Goal: Task Accomplishment & Management: Complete application form

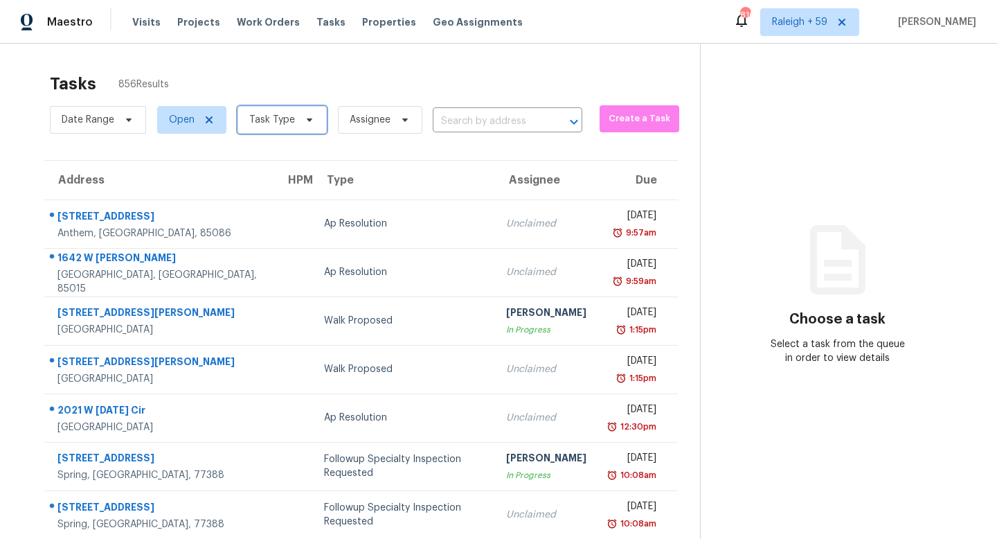
click at [283, 118] on span "Task Type" at bounding box center [272, 120] width 46 height 14
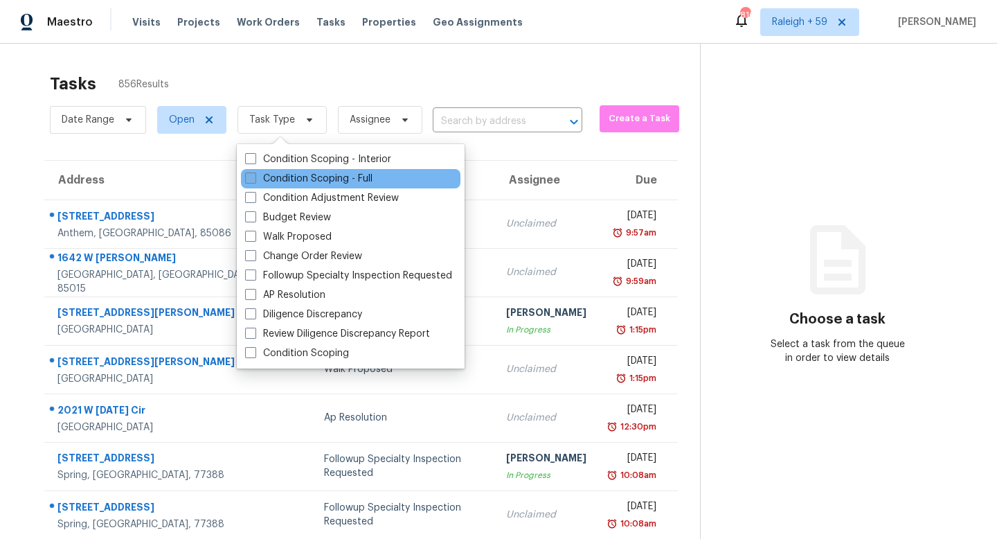
drag, startPoint x: 309, startPoint y: 155, endPoint x: 310, endPoint y: 172, distance: 16.7
click at [309, 155] on label "Condition Scoping - Interior" at bounding box center [318, 159] width 146 height 14
click at [254, 155] on input "Condition Scoping - Interior" at bounding box center [249, 156] width 9 height 9
checkbox input "true"
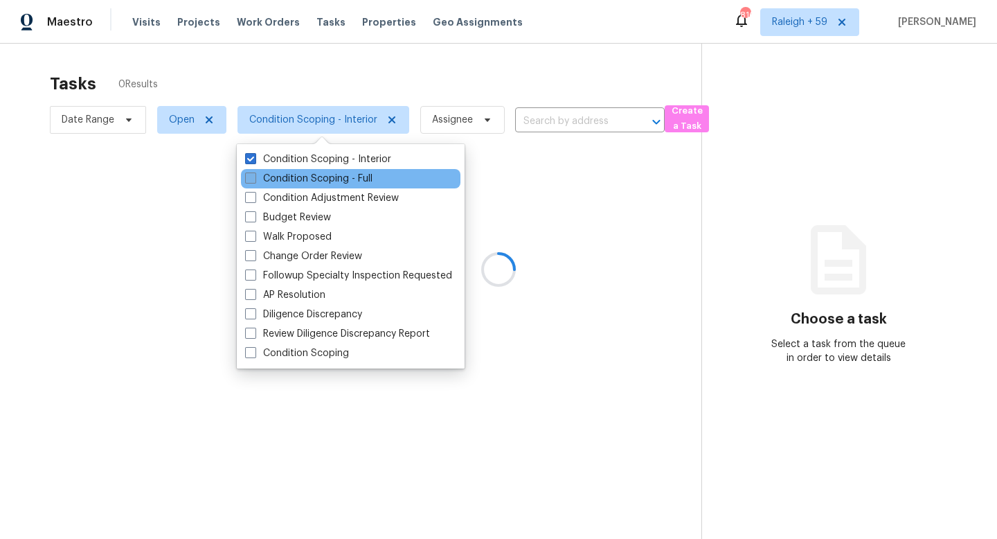
click at [310, 177] on label "Condition Scoping - Full" at bounding box center [308, 179] width 127 height 14
click at [254, 177] on input "Condition Scoping - Full" at bounding box center [249, 176] width 9 height 9
checkbox input "true"
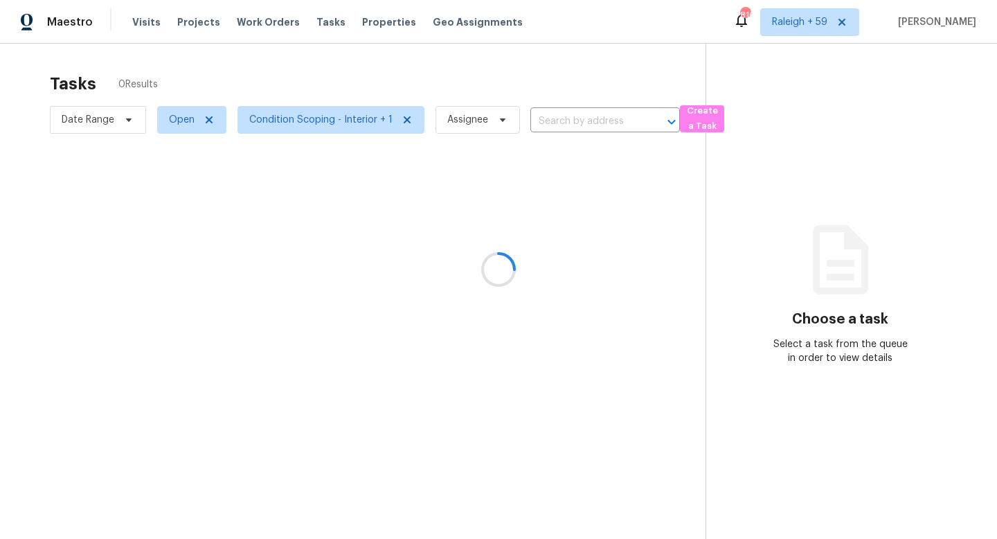
click at [347, 79] on div at bounding box center [498, 269] width 997 height 539
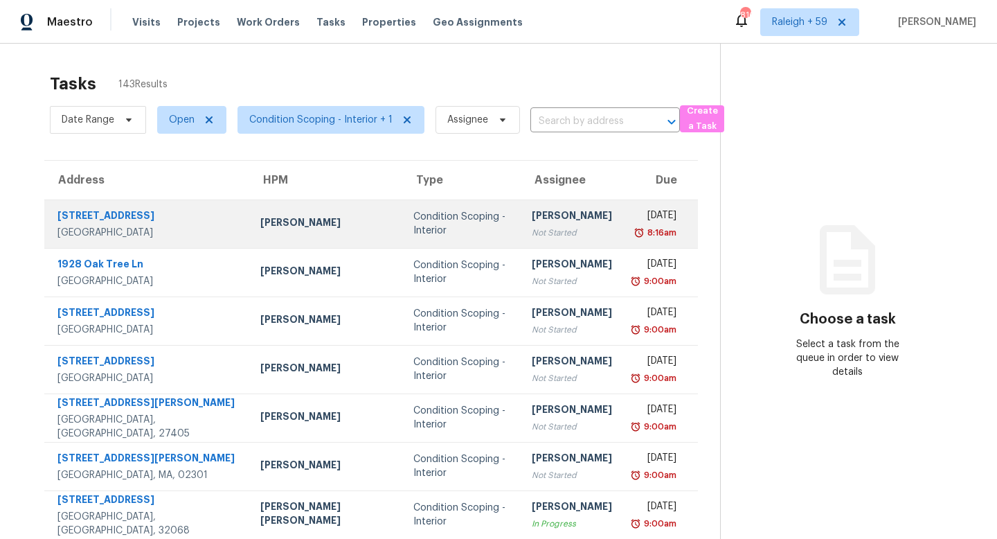
scroll to position [192, 0]
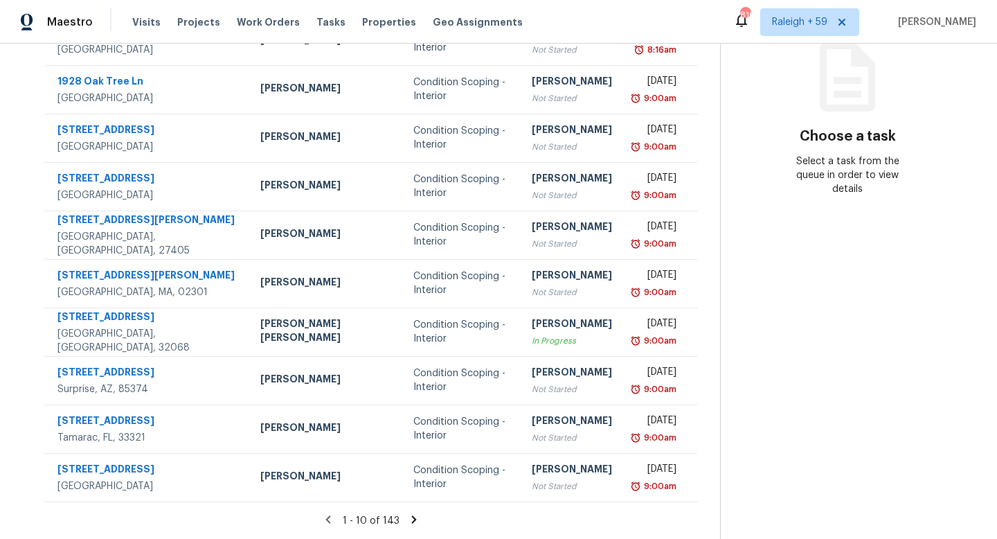
click at [408, 513] on icon at bounding box center [414, 519] width 12 height 12
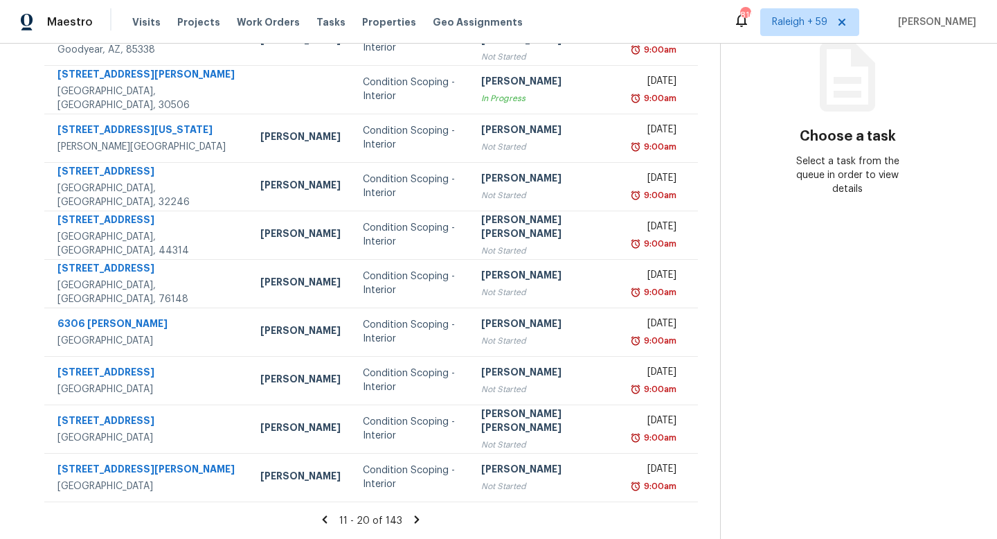
click at [411, 513] on icon at bounding box center [417, 519] width 12 height 12
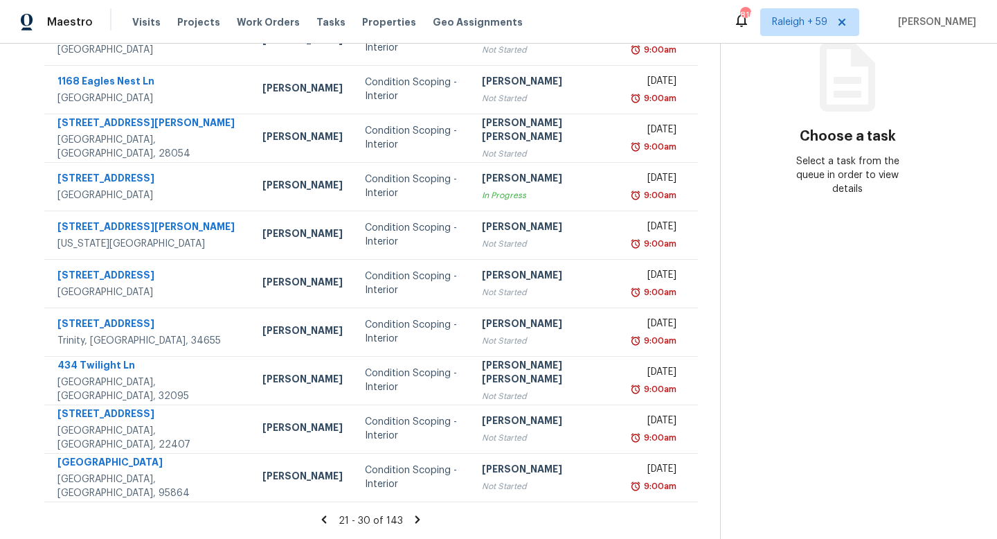
click at [411, 513] on icon at bounding box center [417, 519] width 12 height 12
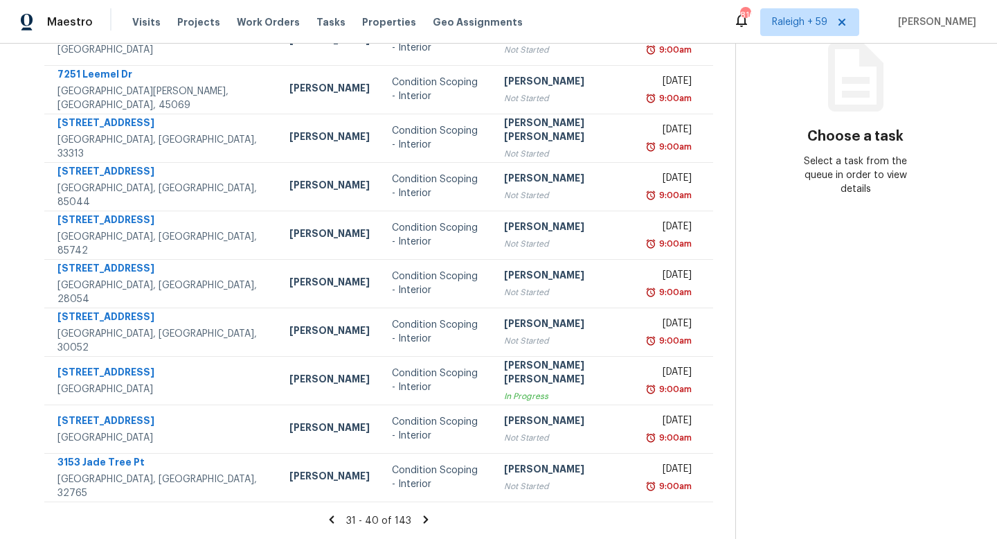
click at [420, 513] on icon at bounding box center [426, 519] width 12 height 12
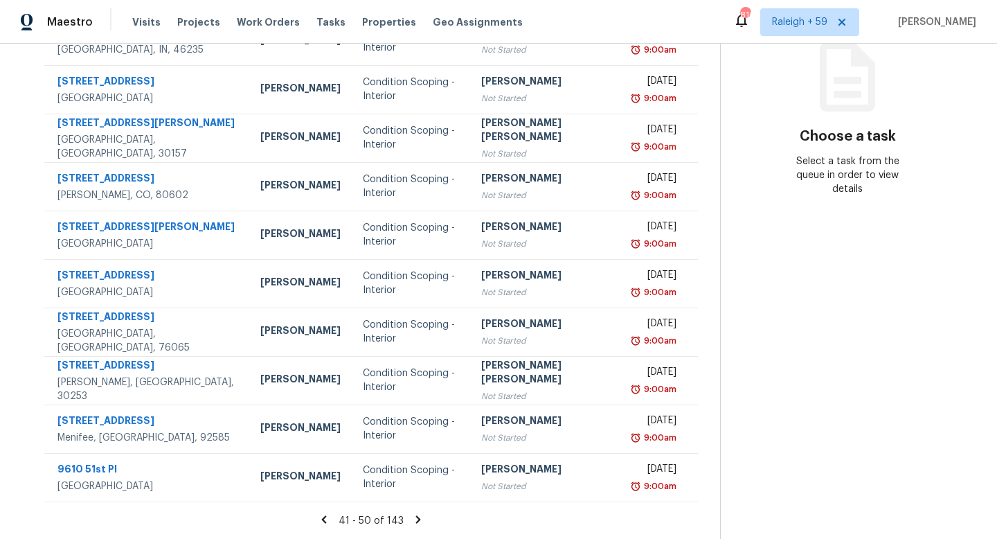
click at [412, 513] on icon at bounding box center [418, 519] width 12 height 12
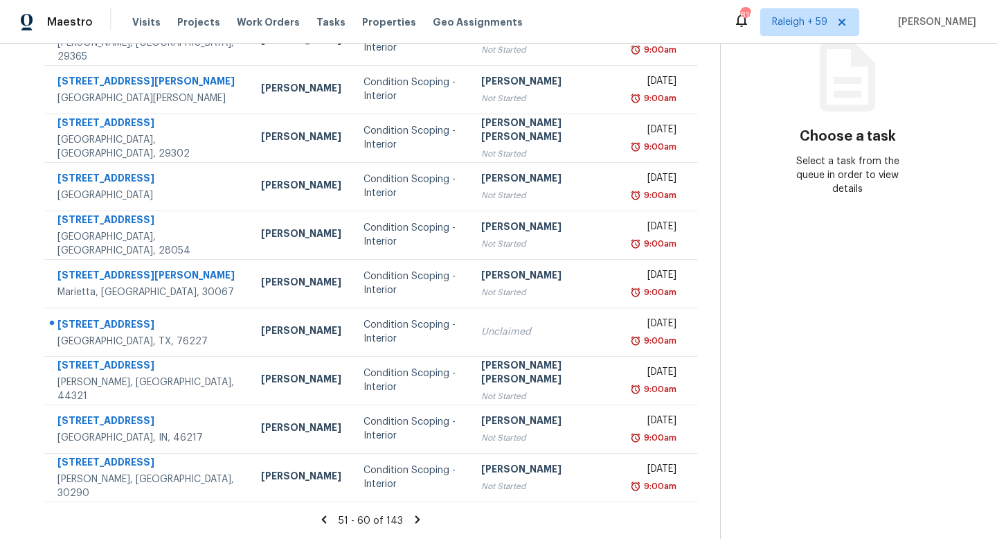
click at [411, 513] on icon at bounding box center [417, 519] width 12 height 12
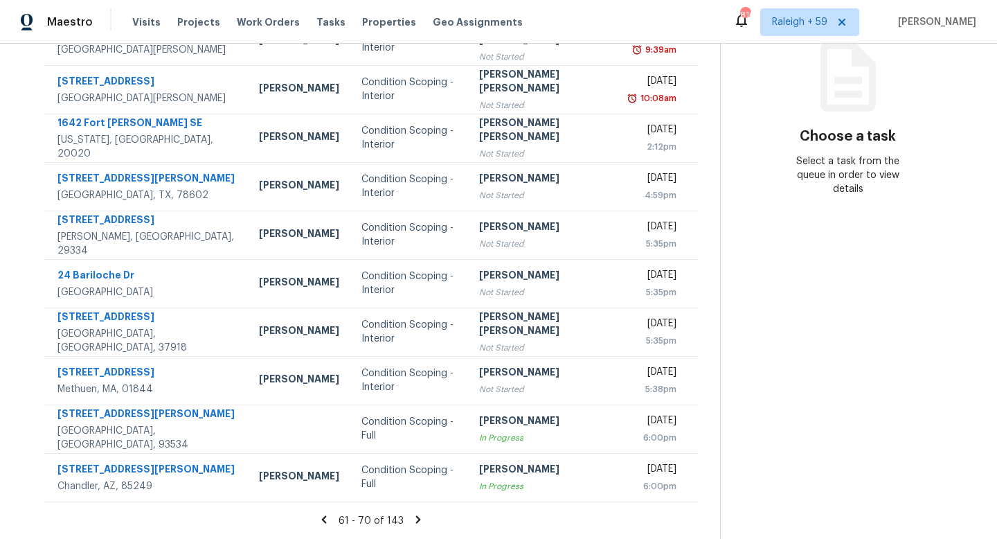
click at [412, 513] on icon at bounding box center [418, 519] width 12 height 12
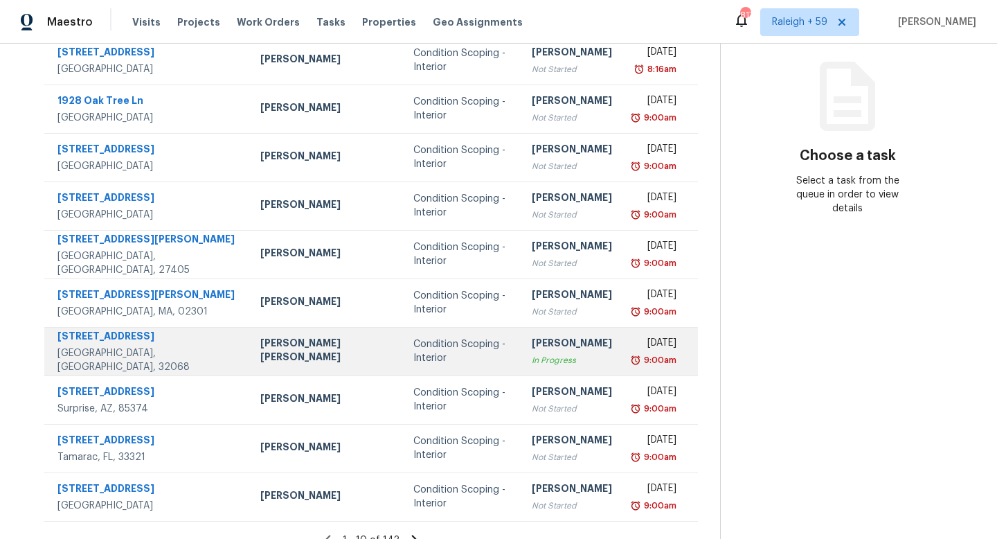
scroll to position [192, 0]
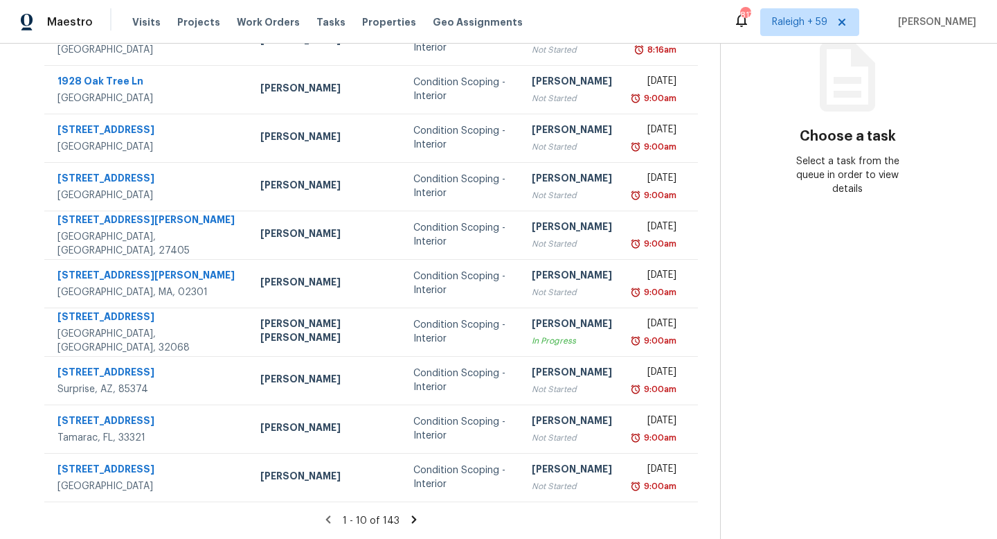
click at [400, 501] on section "Tasks 143 Results Date Range Open Condition Scoping - Interior + 1 Assignee ​ C…" at bounding box center [371, 211] width 698 height 656
click at [408, 513] on icon at bounding box center [414, 519] width 12 height 12
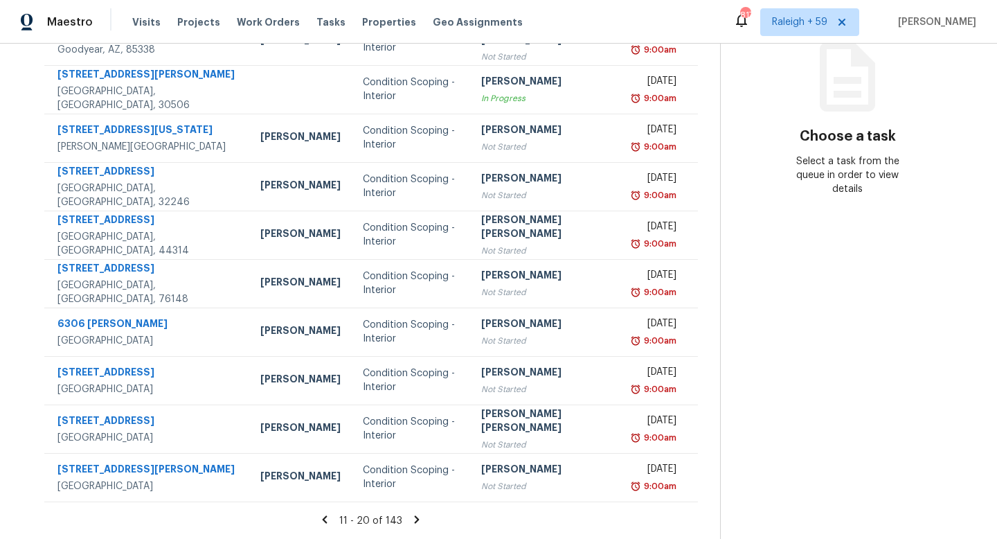
click at [411, 513] on icon at bounding box center [417, 519] width 12 height 12
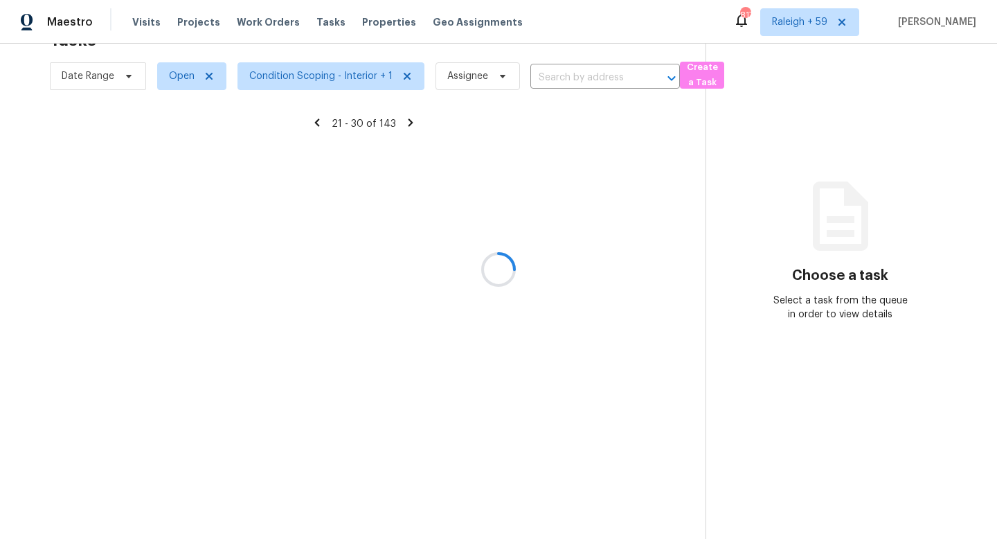
scroll to position [54, 0]
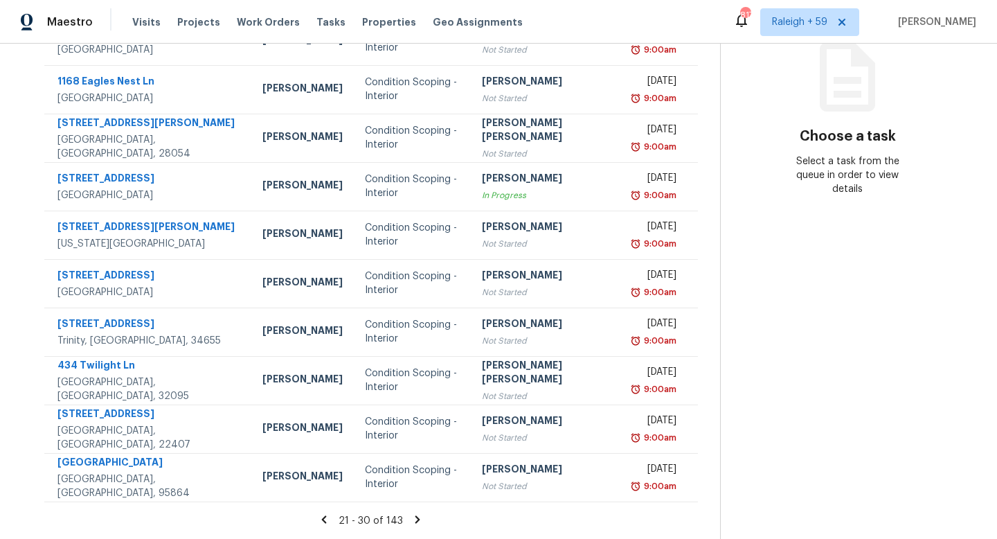
click at [411, 513] on icon at bounding box center [417, 519] width 12 height 12
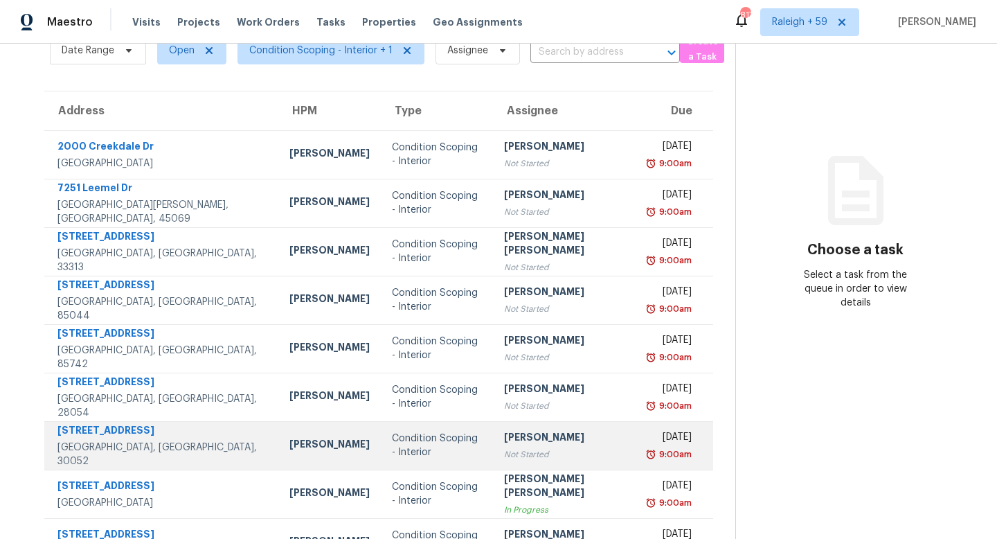
scroll to position [190, 0]
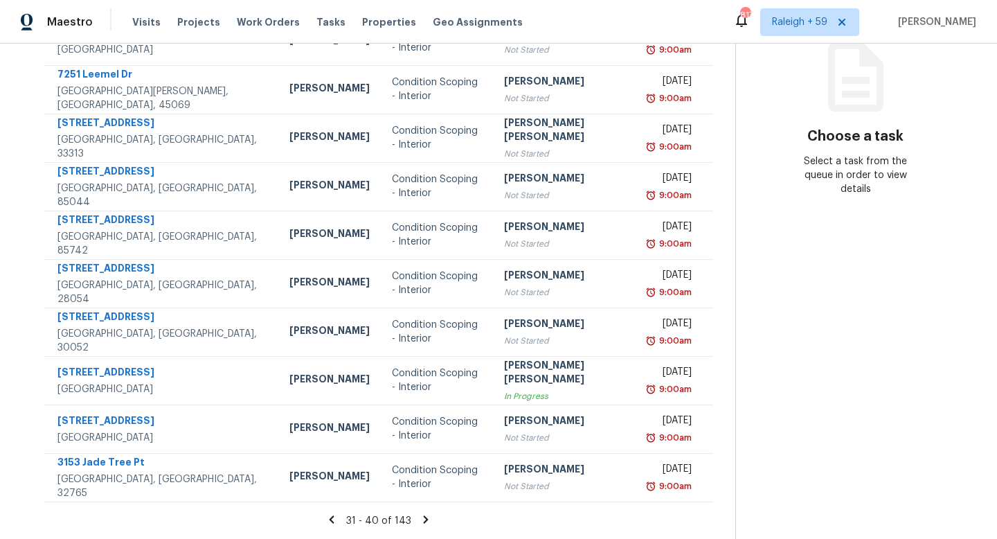
click at [420, 513] on icon at bounding box center [426, 519] width 12 height 12
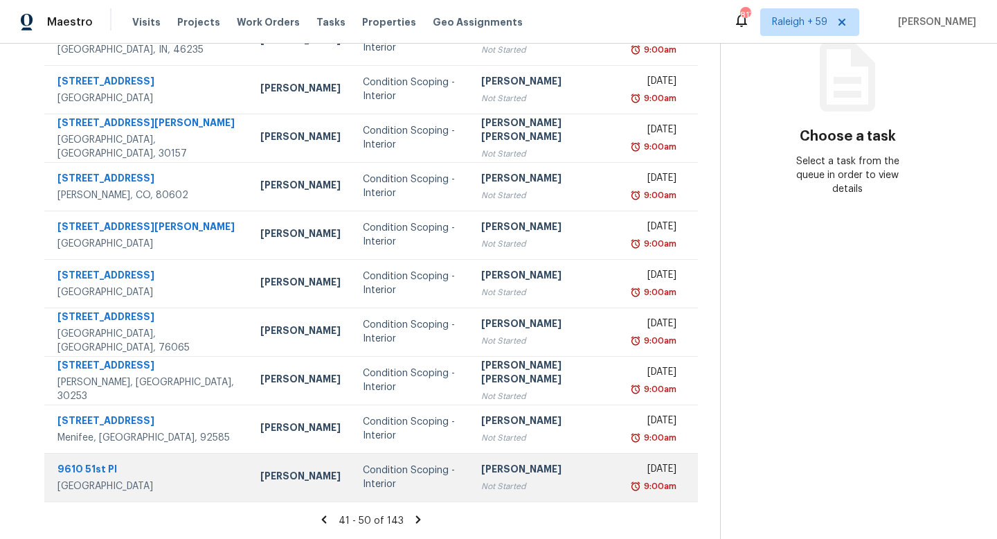
scroll to position [0, 0]
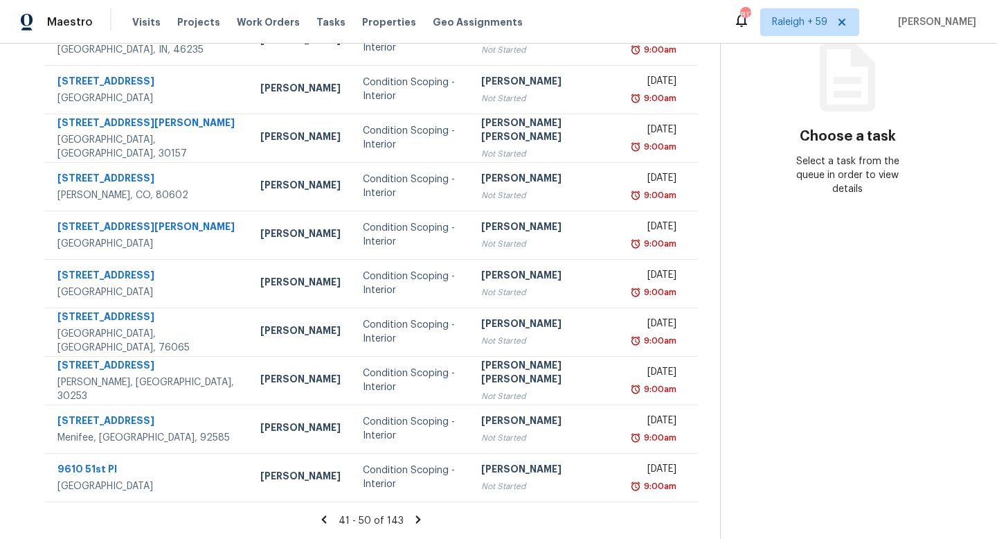
click at [415, 515] on icon at bounding box center [417, 519] width 5 height 8
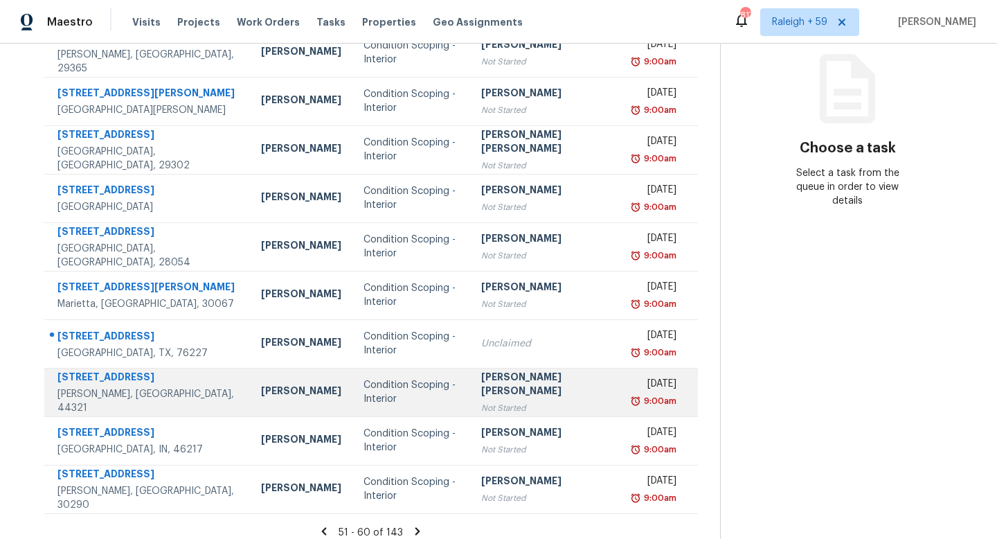
scroll to position [170, 0]
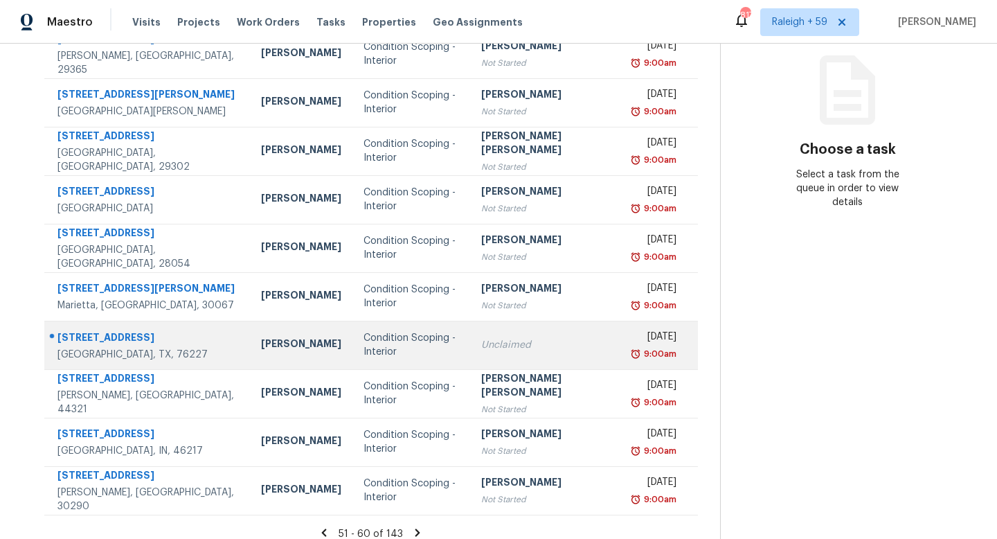
click at [470, 352] on td "Unclaimed" at bounding box center [546, 345] width 153 height 48
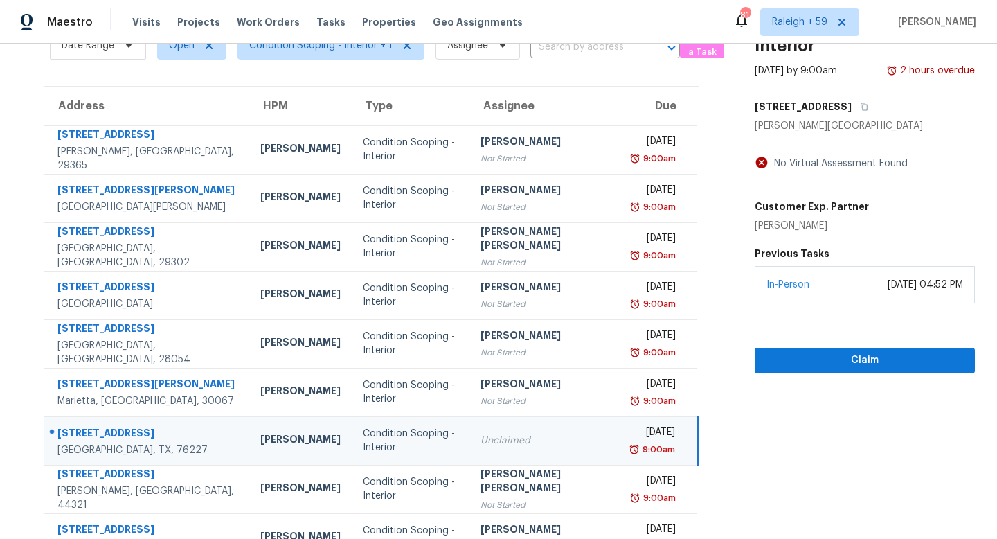
scroll to position [73, 0]
click at [860, 109] on icon "button" at bounding box center [864, 107] width 8 height 8
click at [860, 107] on icon "button" at bounding box center [864, 107] width 8 height 8
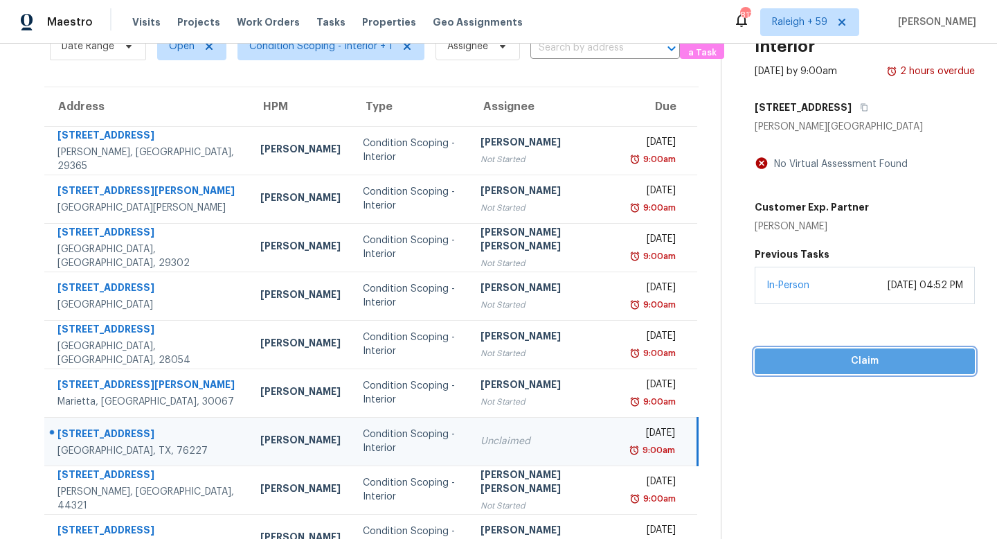
click at [821, 370] on button "Claim" at bounding box center [865, 361] width 221 height 26
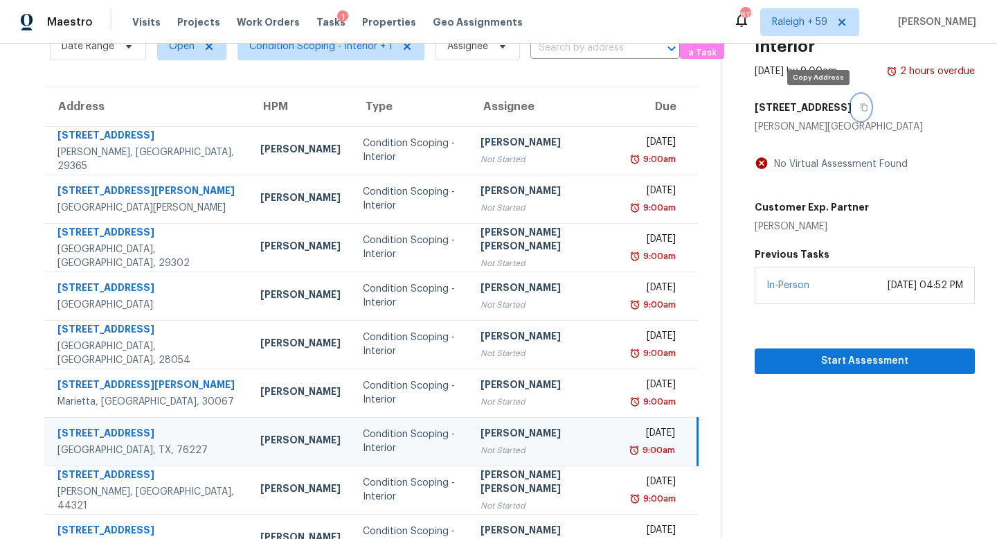
click at [860, 109] on icon "button" at bounding box center [864, 107] width 8 height 8
click at [818, 364] on span "Start Assessment" at bounding box center [865, 360] width 199 height 17
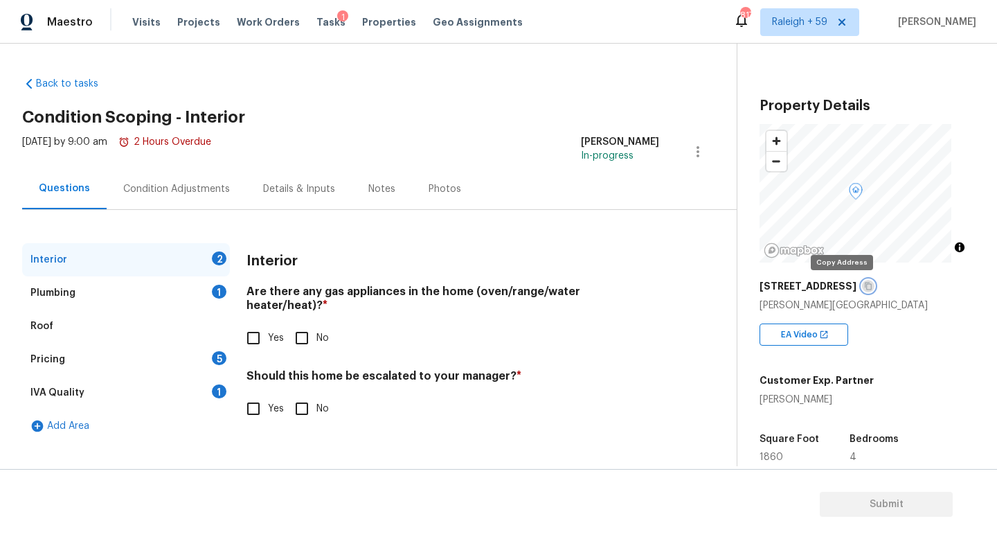
click at [864, 289] on icon "button" at bounding box center [868, 286] width 8 height 8
click at [864, 288] on icon "button" at bounding box center [868, 286] width 8 height 8
click at [251, 323] on input "Yes" at bounding box center [253, 337] width 29 height 29
checkbox input "true"
click at [325, 403] on span "No" at bounding box center [322, 410] width 12 height 15
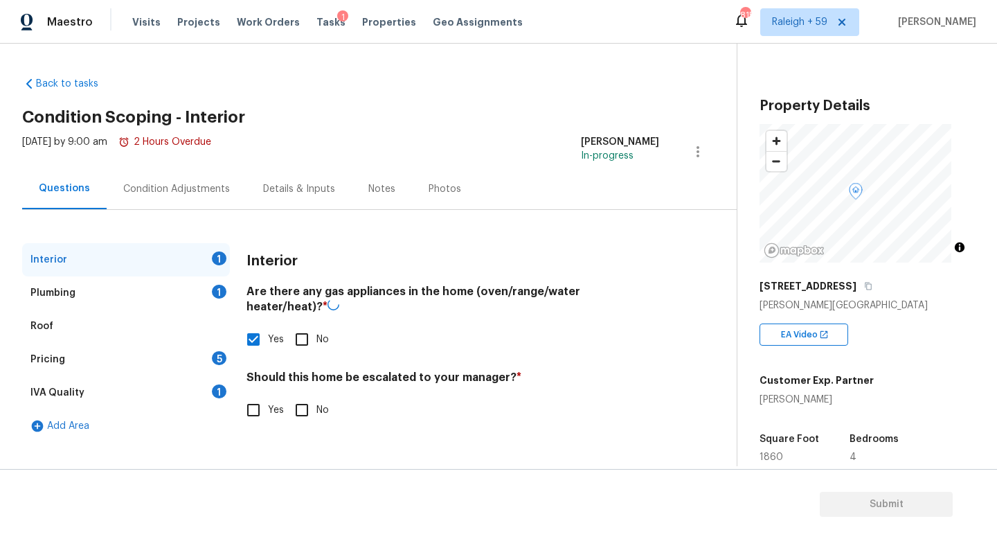
click at [316, 398] on input "No" at bounding box center [301, 409] width 29 height 29
checkbox input "true"
click at [213, 294] on div "1" at bounding box center [219, 292] width 15 height 14
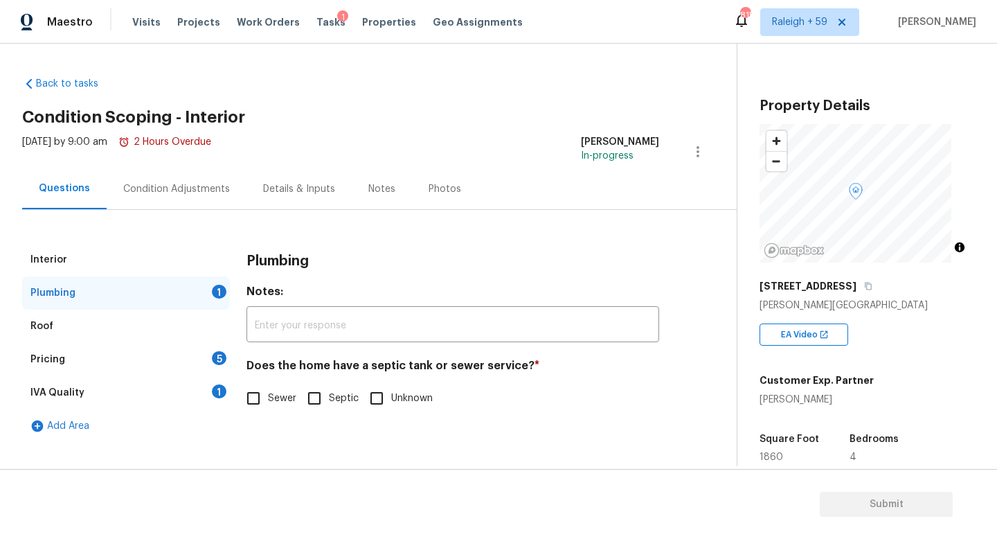
click at [260, 399] on input "Sewer" at bounding box center [253, 398] width 29 height 29
checkbox input "true"
click at [206, 396] on div "IVA Quality 1" at bounding box center [126, 392] width 208 height 33
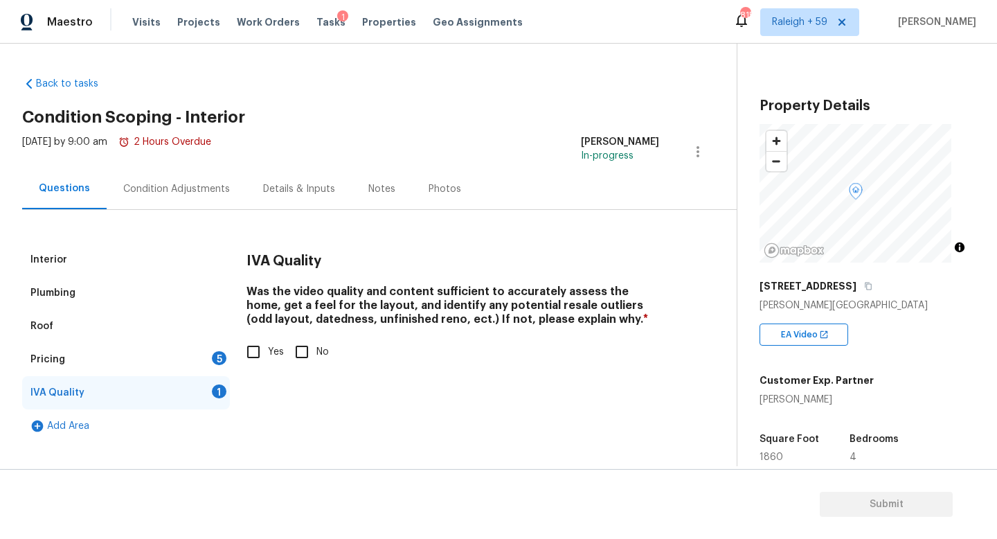
click at [267, 374] on div "IVA Quality Was the video quality and content sufficient to accurately assess t…" at bounding box center [453, 313] width 413 height 140
click at [260, 354] on input "Yes" at bounding box center [253, 351] width 29 height 29
checkbox input "true"
click at [192, 365] on div "Pricing 5" at bounding box center [126, 359] width 208 height 33
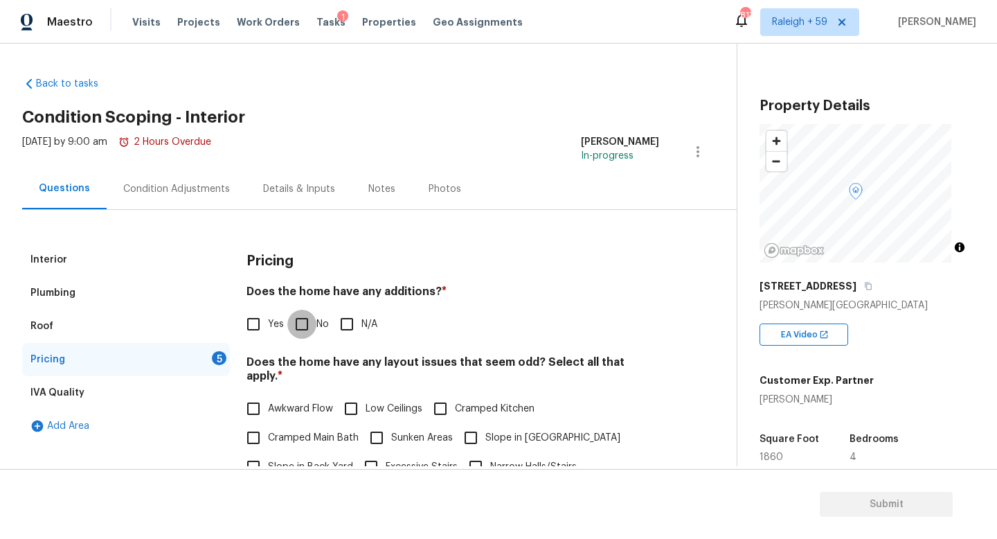
click at [302, 327] on input "No" at bounding box center [301, 324] width 29 height 29
checkbox input "true"
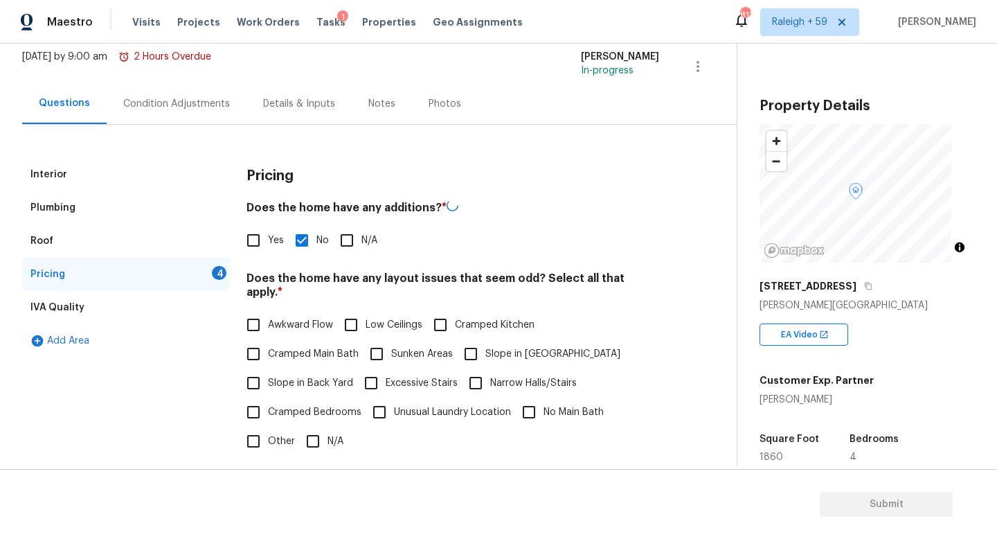
scroll to position [140, 0]
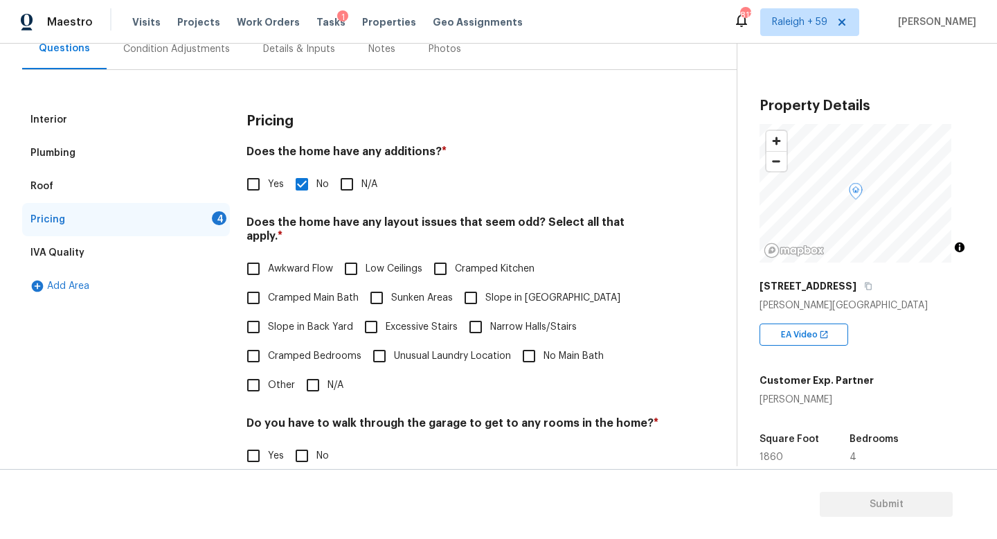
click at [310, 374] on input "N/A" at bounding box center [312, 384] width 29 height 29
checkbox input "true"
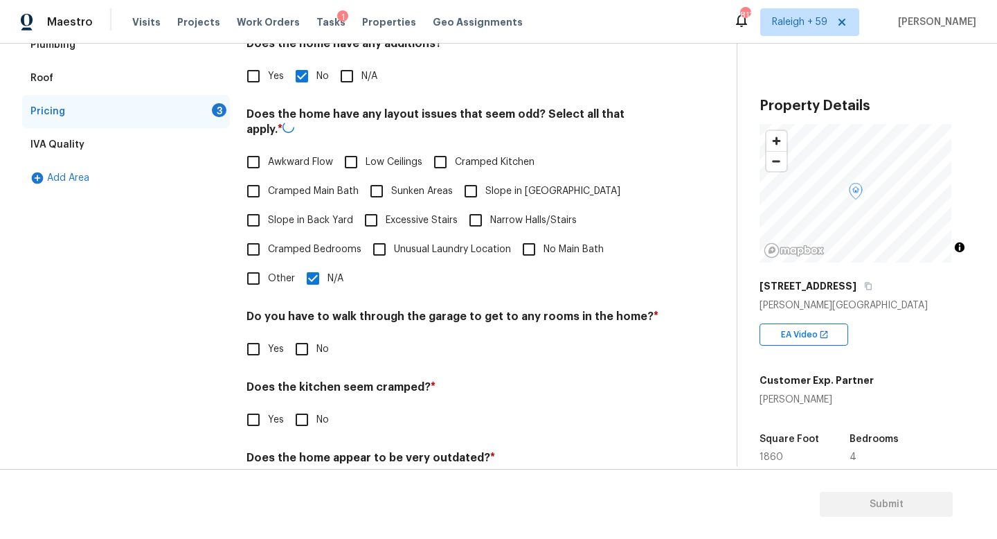
scroll to position [316, 0]
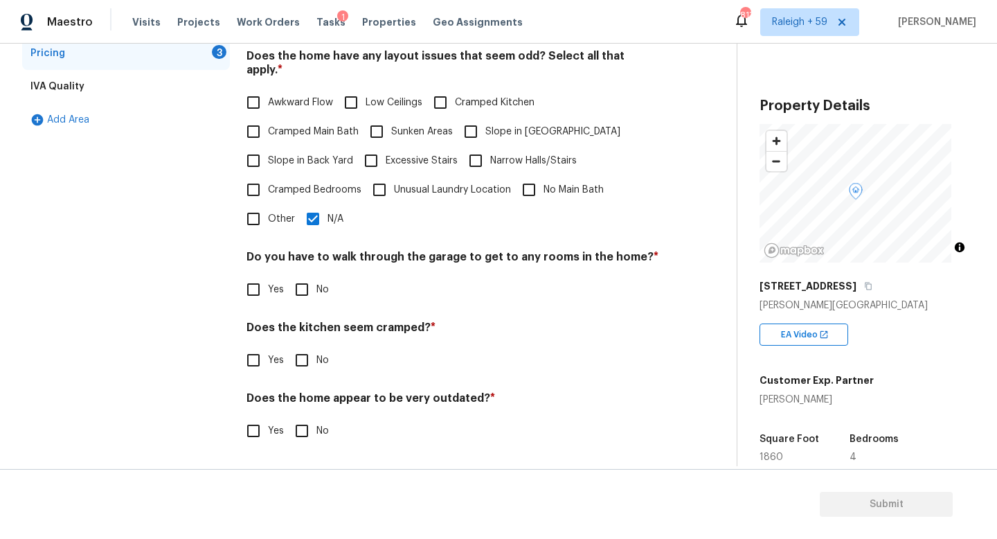
click at [313, 284] on input "No" at bounding box center [301, 289] width 29 height 29
checkbox input "true"
click at [310, 357] on input "No" at bounding box center [301, 360] width 29 height 29
checkbox input "true"
click at [306, 416] on input "No" at bounding box center [301, 430] width 29 height 29
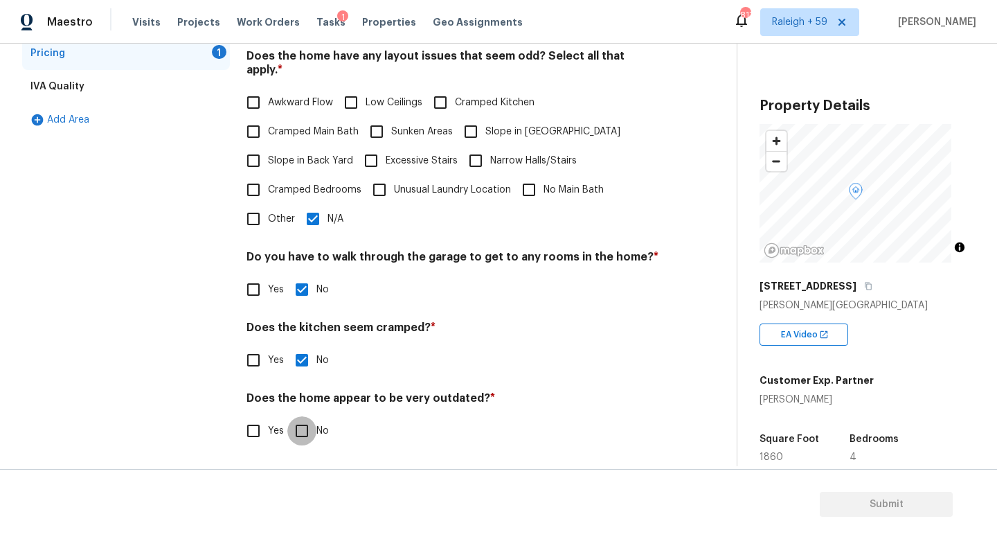
checkbox input "true"
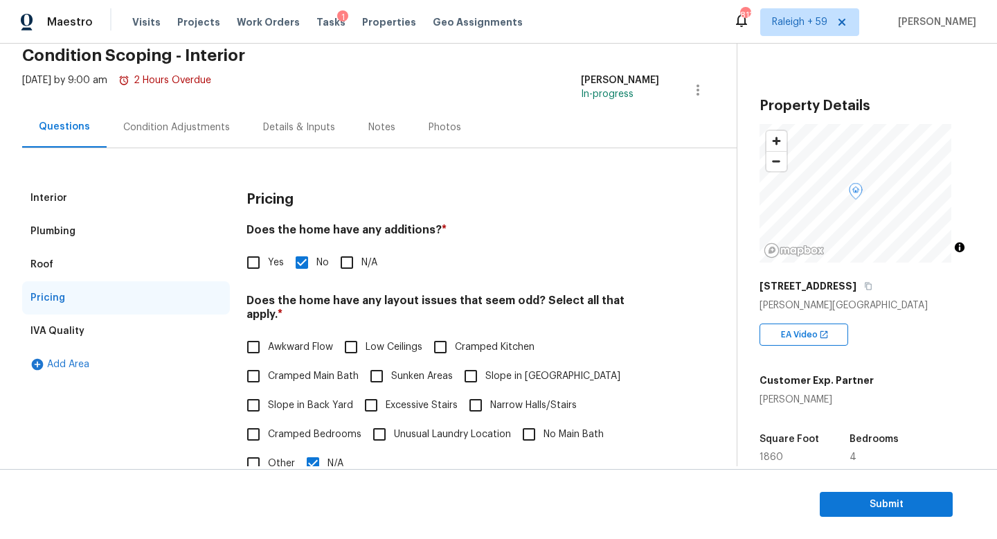
scroll to position [0, 0]
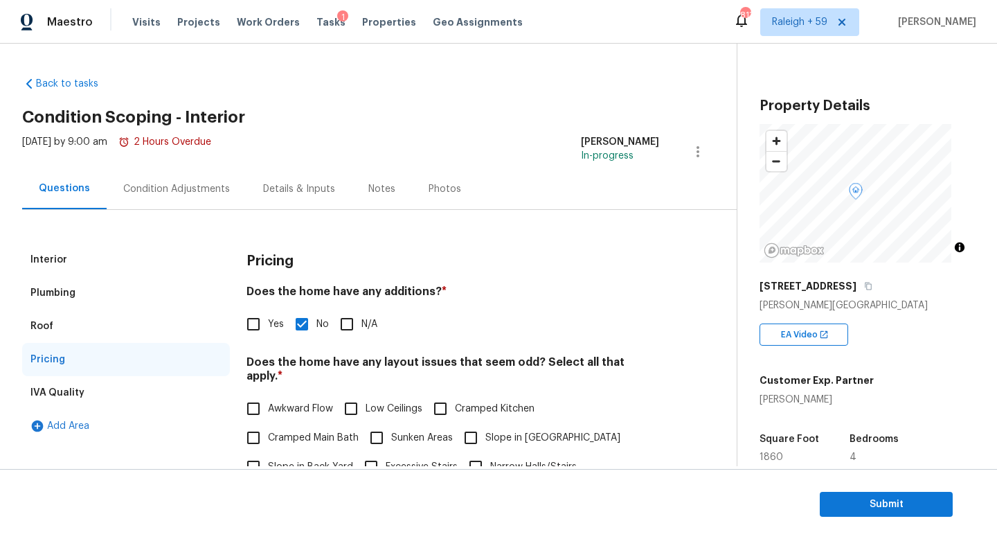
click at [210, 201] on div "Condition Adjustments" at bounding box center [177, 188] width 140 height 41
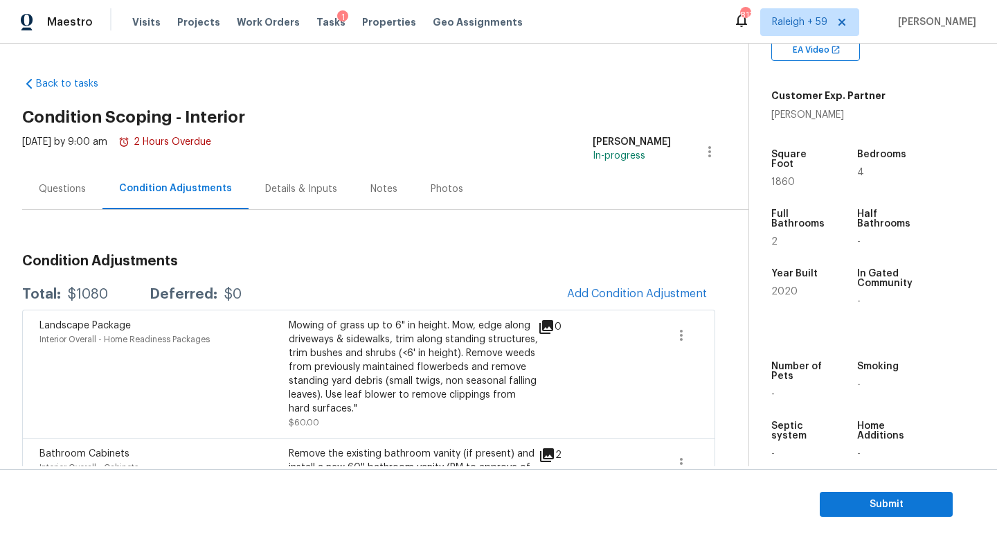
scroll to position [315, 0]
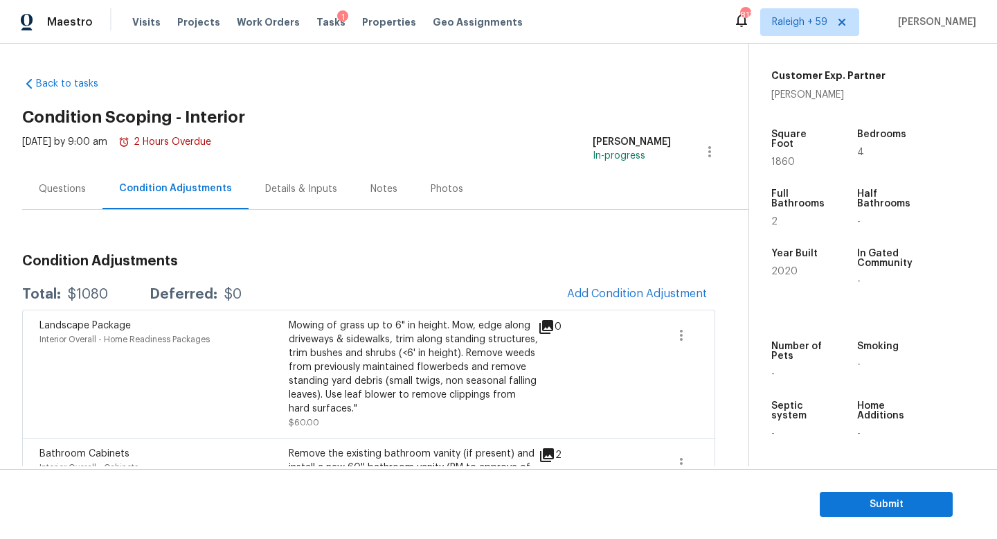
click at [76, 186] on div "Questions" at bounding box center [62, 189] width 47 height 14
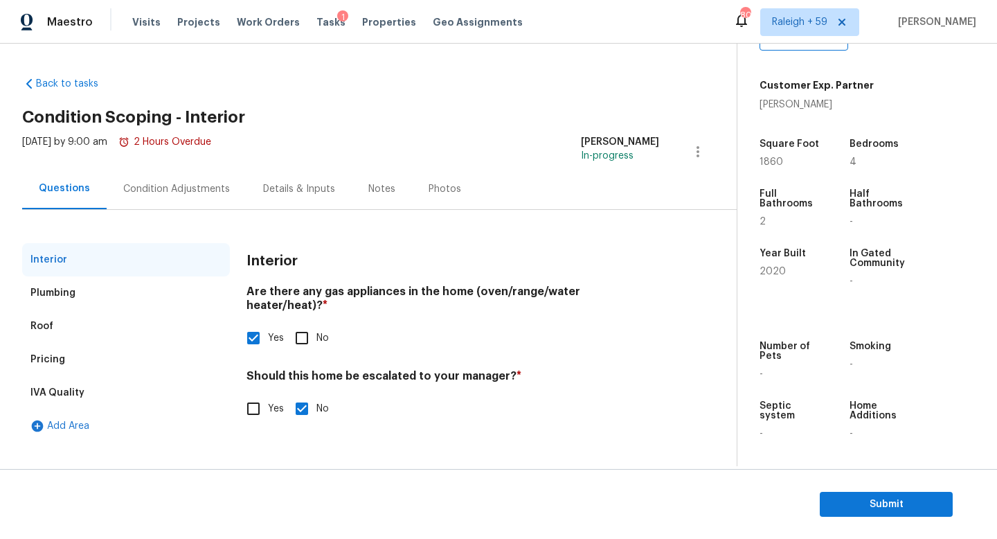
click at [177, 204] on div "Condition Adjustments" at bounding box center [177, 188] width 140 height 41
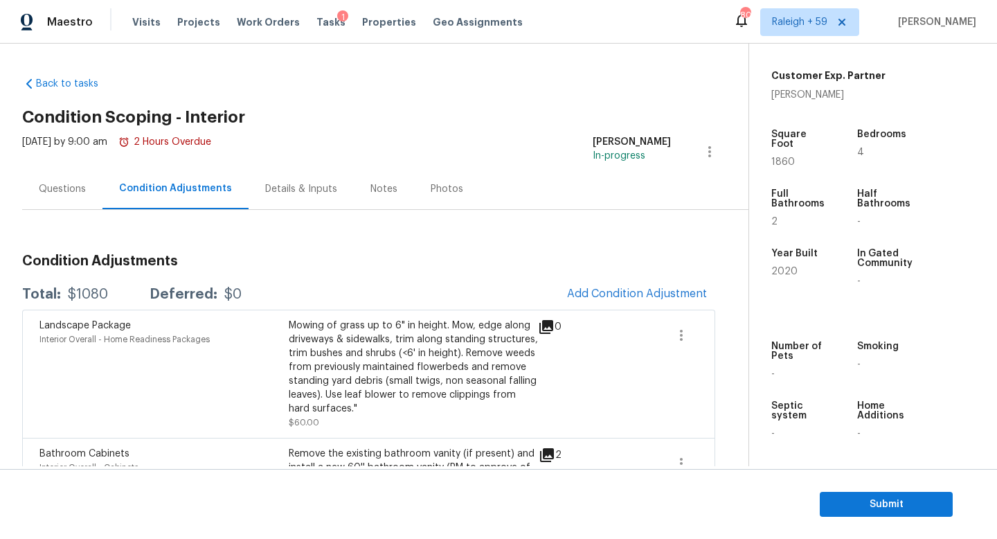
click at [70, 190] on div "Questions" at bounding box center [62, 189] width 47 height 14
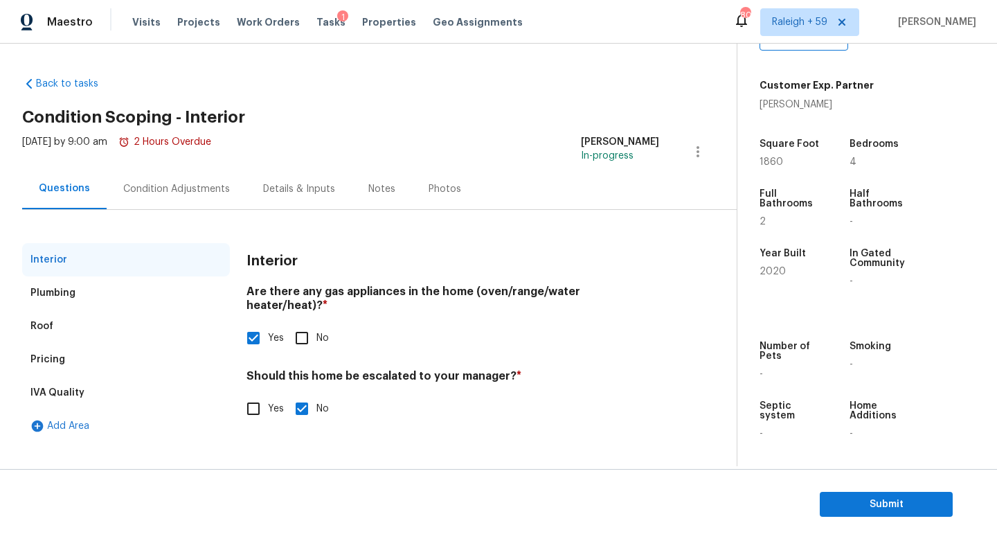
click at [153, 188] on div "Condition Adjustments" at bounding box center [176, 189] width 107 height 14
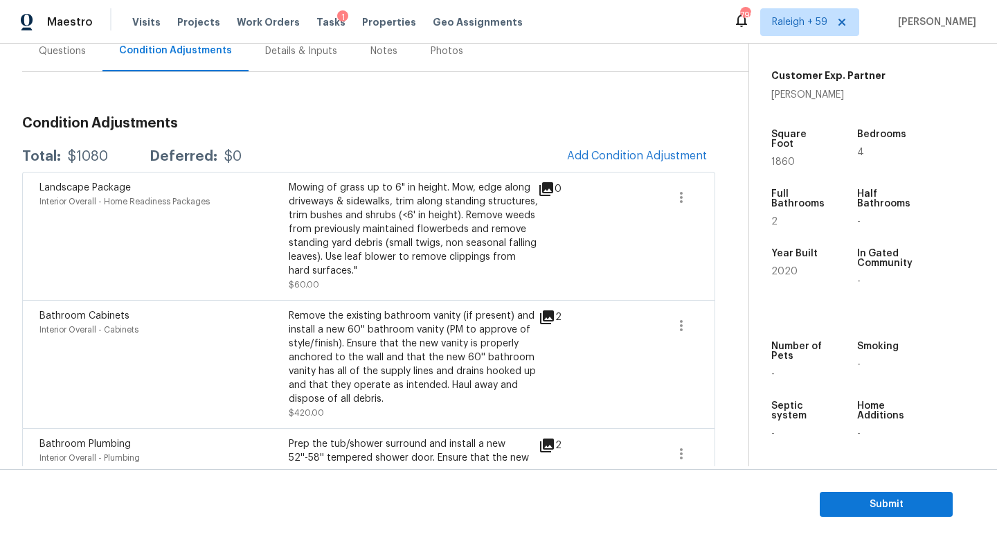
scroll to position [137, 0]
click at [571, 165] on span "Add Condition Adjustment" at bounding box center [637, 157] width 156 height 30
click at [575, 155] on span "Add Condition Adjustment" at bounding box center [637, 156] width 140 height 12
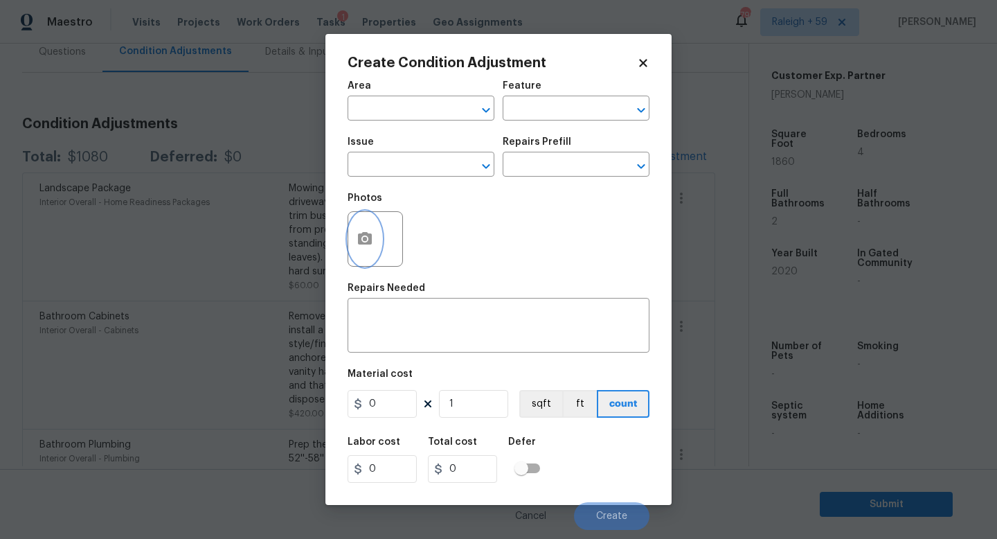
click at [369, 230] on button "button" at bounding box center [364, 239] width 33 height 54
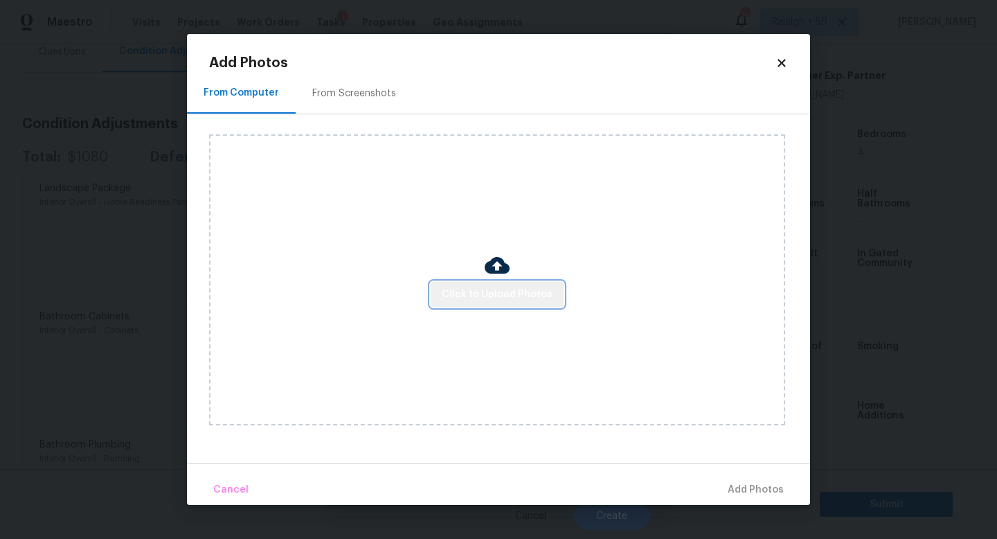
click at [531, 298] on span "Click to Upload Photos" at bounding box center [497, 294] width 111 height 17
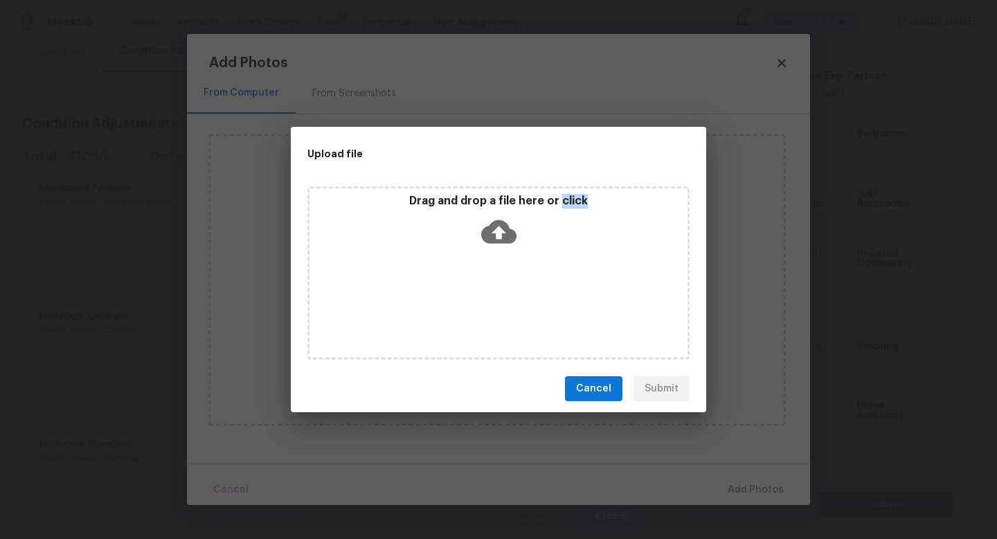
click at [531, 298] on div "Drag and drop a file here or click" at bounding box center [498, 272] width 382 height 173
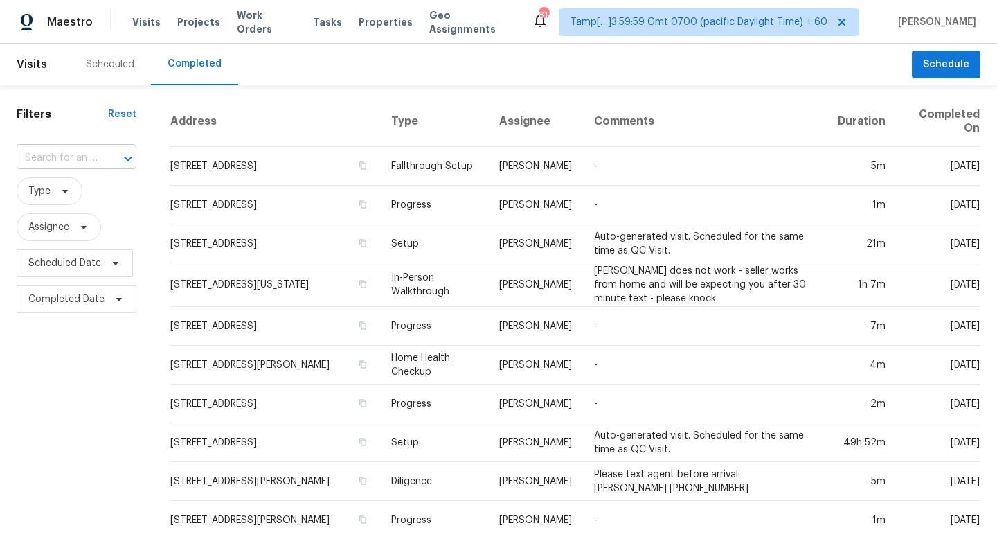
click at [110, 161] on div at bounding box center [118, 158] width 36 height 19
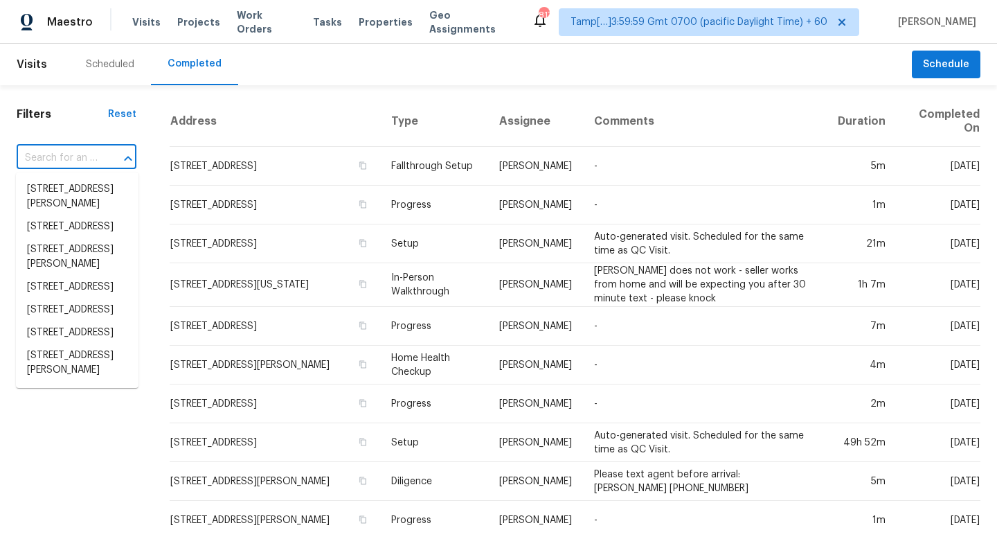
click at [100, 159] on div "​" at bounding box center [77, 157] width 120 height 21
paste input "[STREET_ADDRESS][PERSON_NAME]"
type input "[STREET_ADDRESS][PERSON_NAME]"
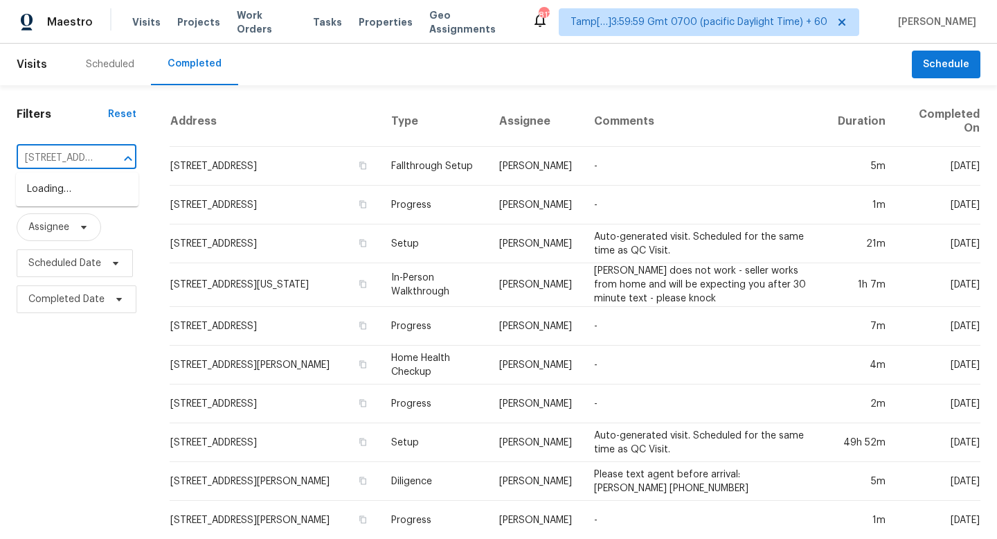
scroll to position [0, 81]
click at [100, 199] on li "[STREET_ADDRESS][PERSON_NAME]" at bounding box center [77, 196] width 123 height 37
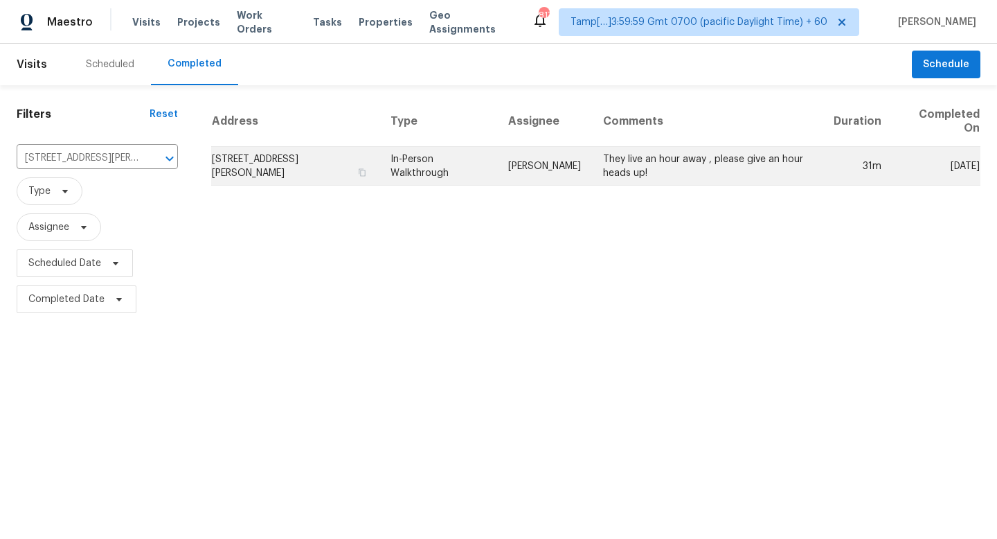
click at [292, 152] on td "[STREET_ADDRESS][PERSON_NAME]" at bounding box center [295, 166] width 168 height 39
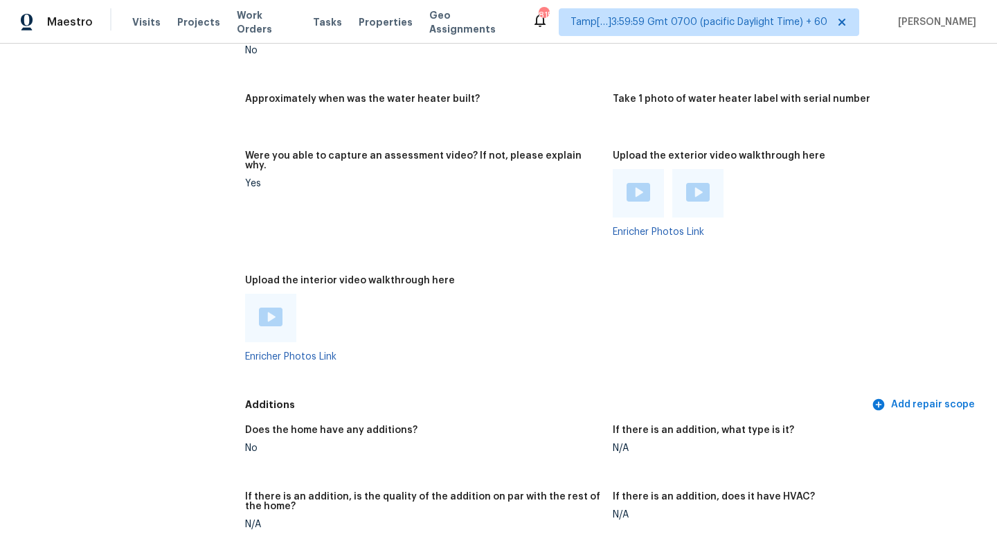
scroll to position [2468, 0]
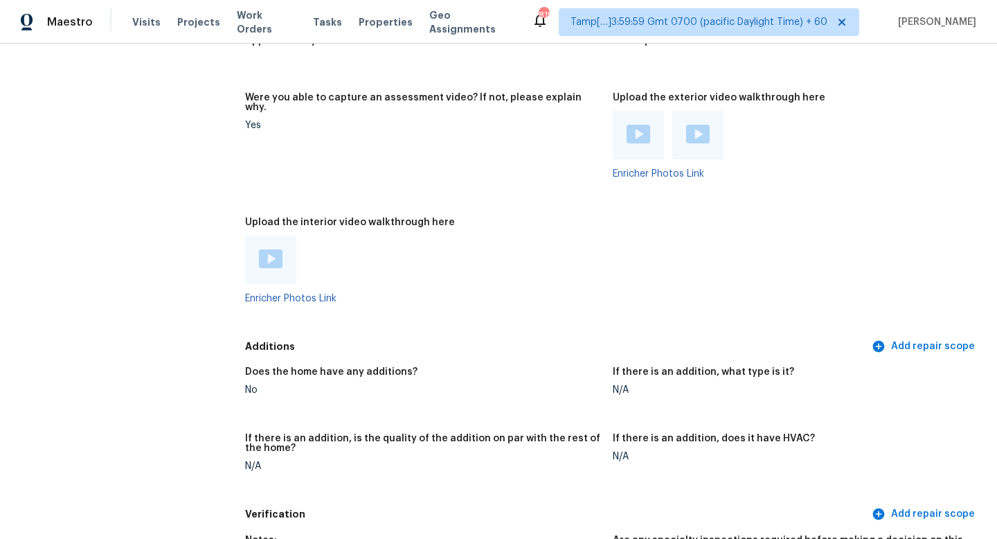
click at [280, 256] on div at bounding box center [270, 259] width 51 height 48
click at [267, 254] on img at bounding box center [271, 258] width 24 height 19
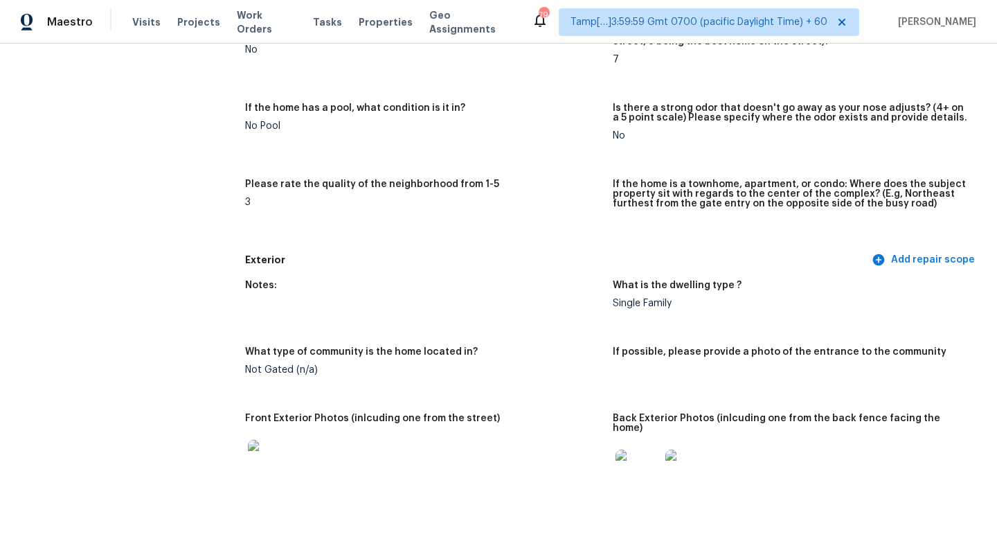
scroll to position [0, 0]
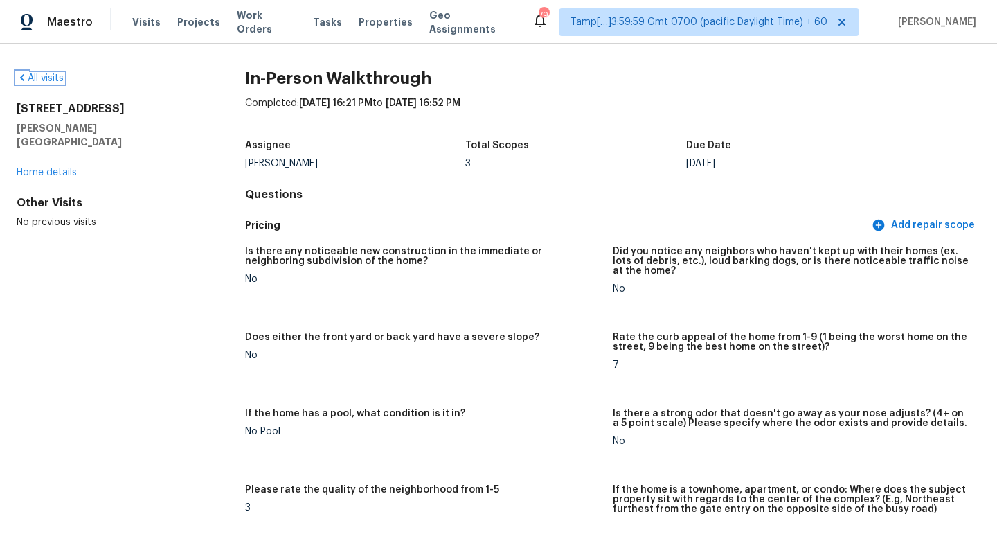
click at [60, 76] on link "All visits" at bounding box center [40, 78] width 47 height 10
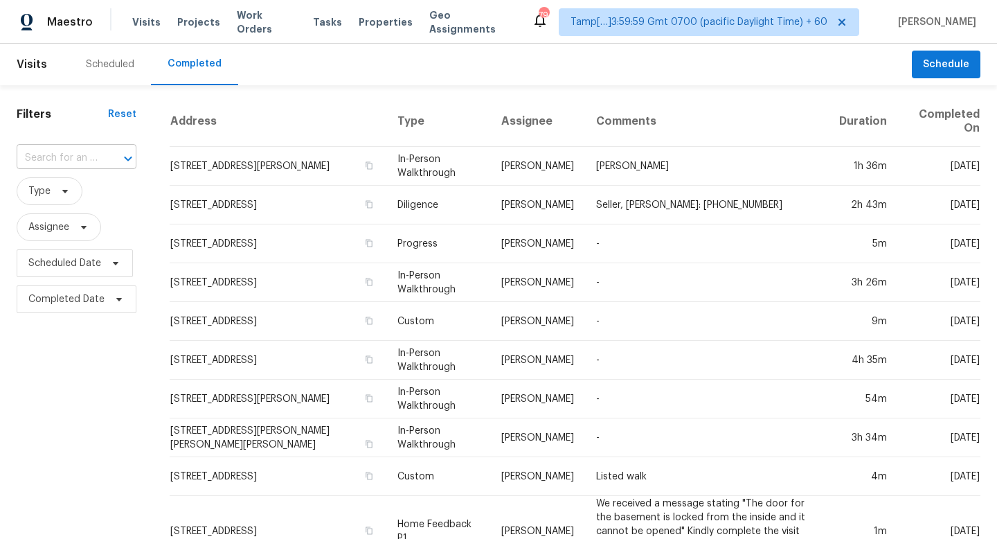
click at [83, 156] on input "text" at bounding box center [57, 157] width 81 height 21
paste input "[STREET_ADDRESS][PERSON_NAME]"
type input "[STREET_ADDRESS][PERSON_NAME]"
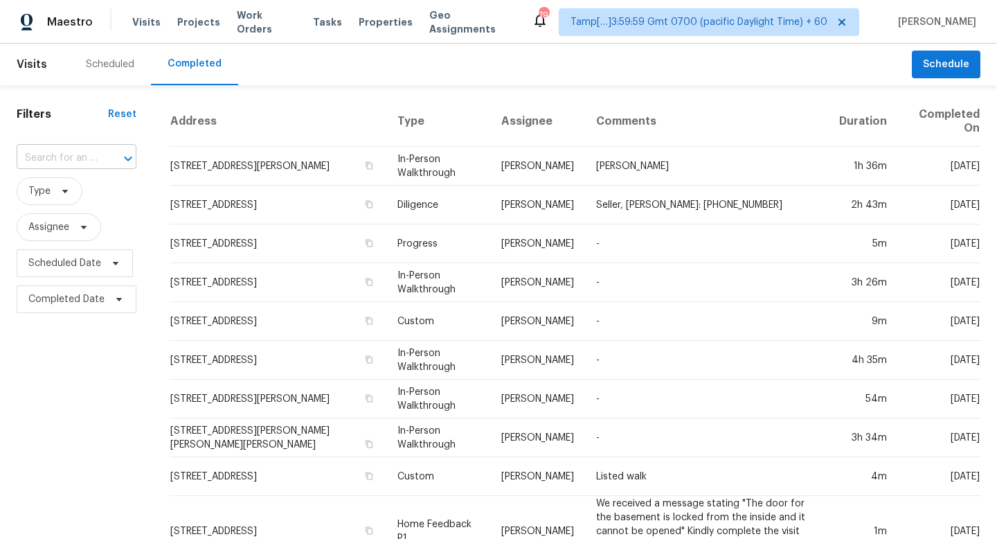
click at [87, 161] on input "text" at bounding box center [57, 157] width 81 height 21
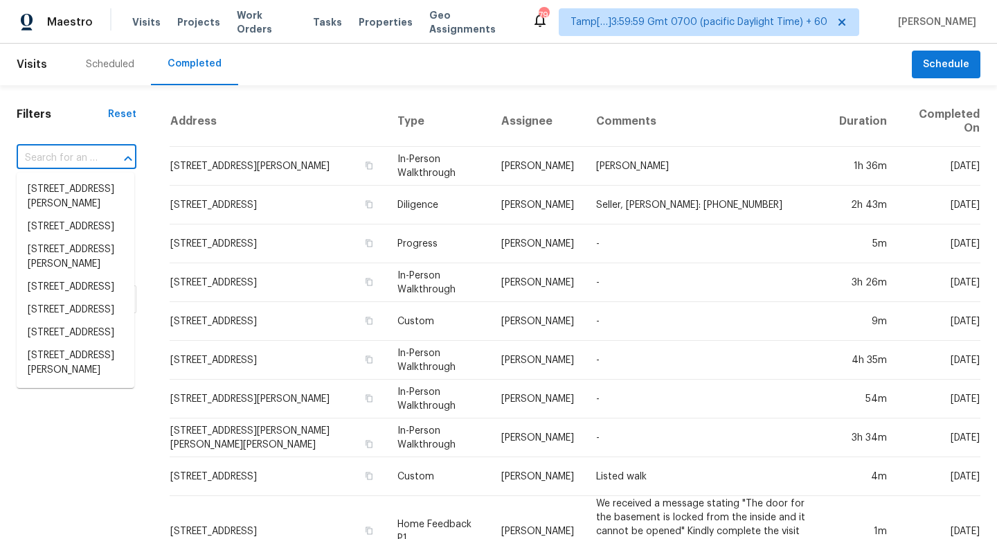
paste input "[STREET_ADDRESS][PERSON_NAME]"
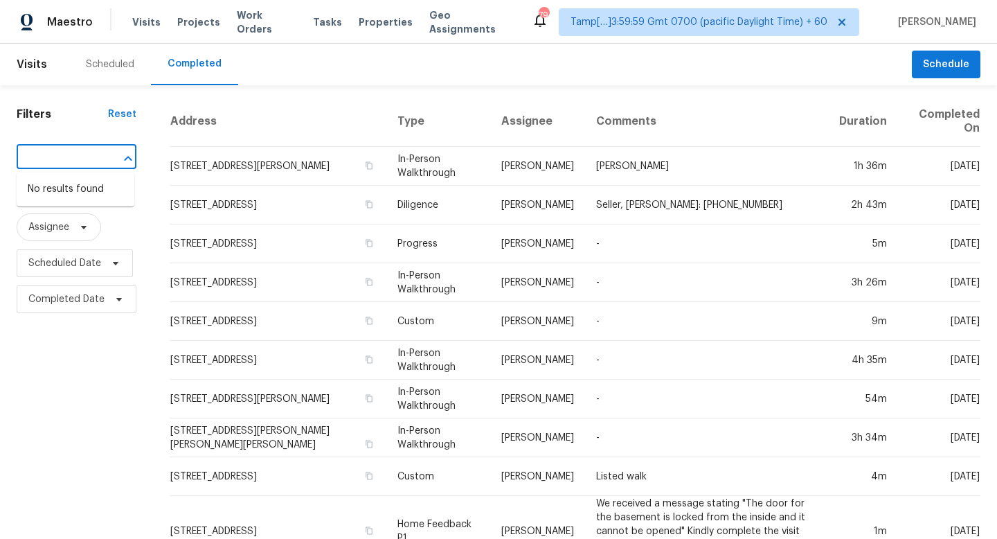
drag, startPoint x: 76, startPoint y: 157, endPoint x: 5, endPoint y: 157, distance: 71.3
click at [5, 157] on div "Filters Reset [STREET_ADDRESS][PERSON_NAME] ​ Type Assignee Scheduled Date Comp…" at bounding box center [76, 538] width 153 height 906
drag, startPoint x: 32, startPoint y: 155, endPoint x: 134, endPoint y: 158, distance: 101.8
click at [134, 158] on div "[STREET_ADDRESS][PERSON_NAME] ​" at bounding box center [77, 157] width 120 height 21
type input "[STREET_ADDRESS]"
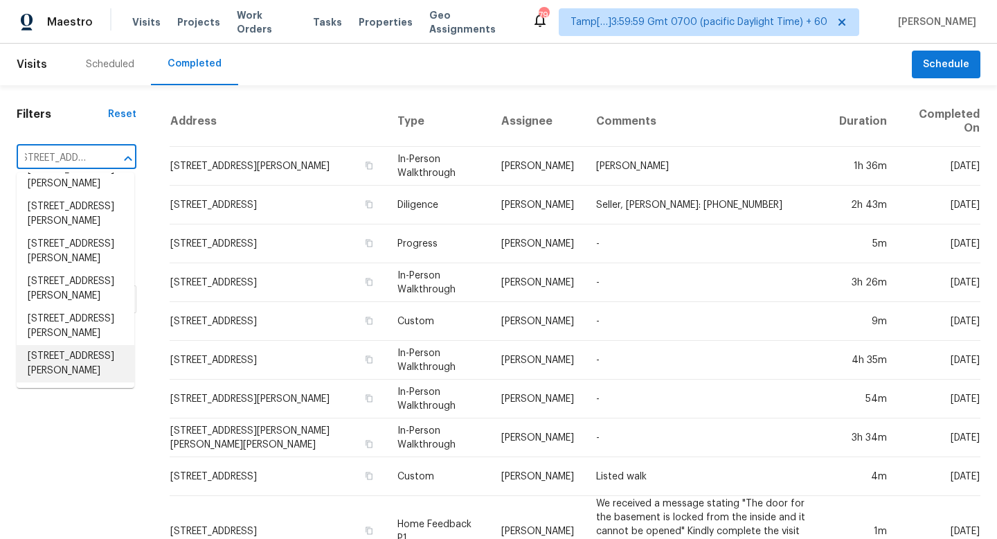
scroll to position [107, 0]
click at [87, 319] on li "[STREET_ADDRESS][PERSON_NAME]" at bounding box center [76, 325] width 118 height 37
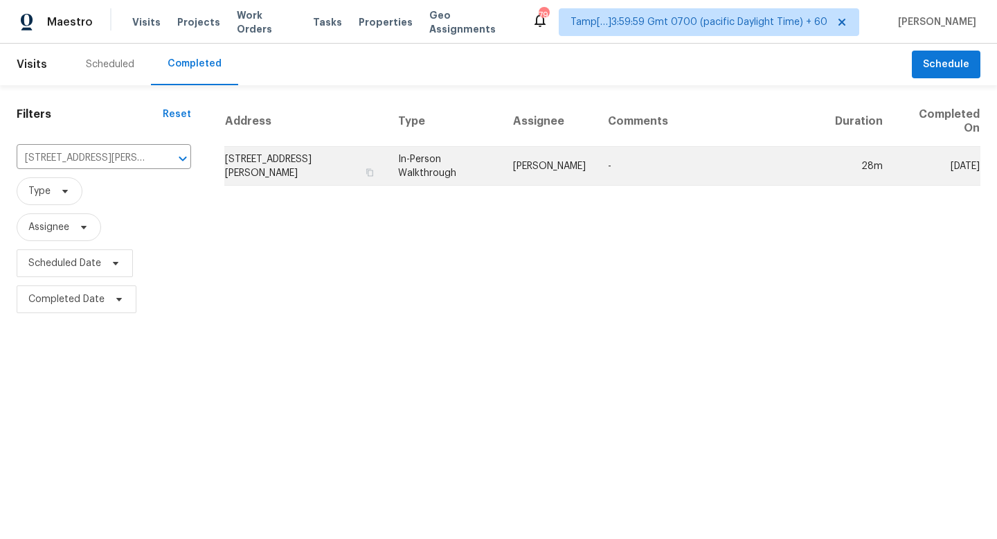
click at [339, 181] on td "[STREET_ADDRESS][PERSON_NAME]" at bounding box center [305, 166] width 163 height 39
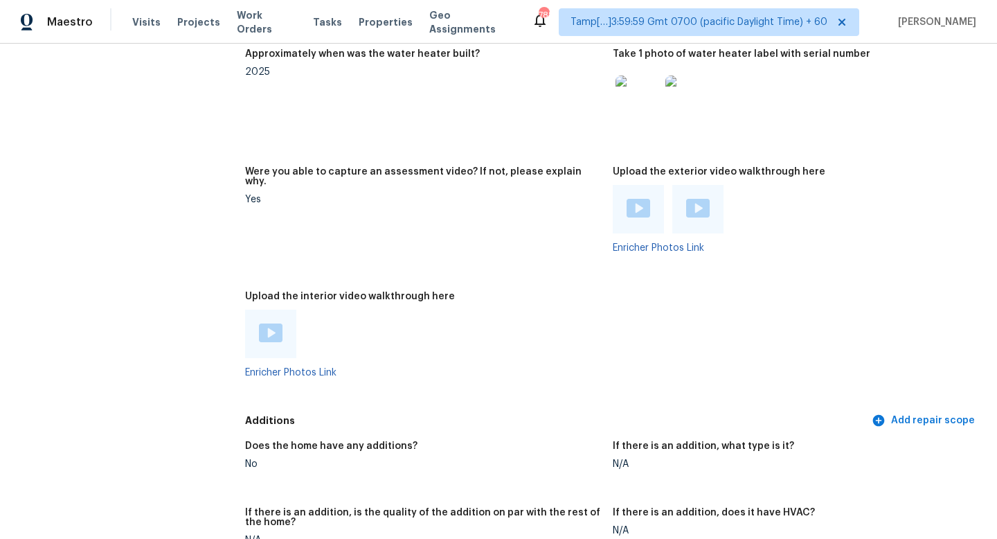
scroll to position [2604, 0]
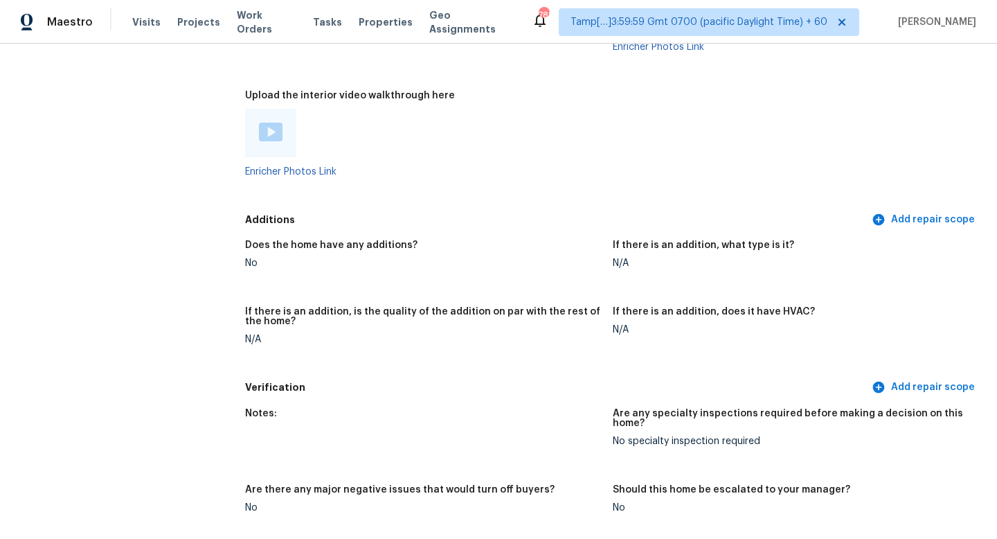
click at [267, 109] on div at bounding box center [270, 133] width 51 height 48
click at [274, 123] on img at bounding box center [271, 132] width 24 height 19
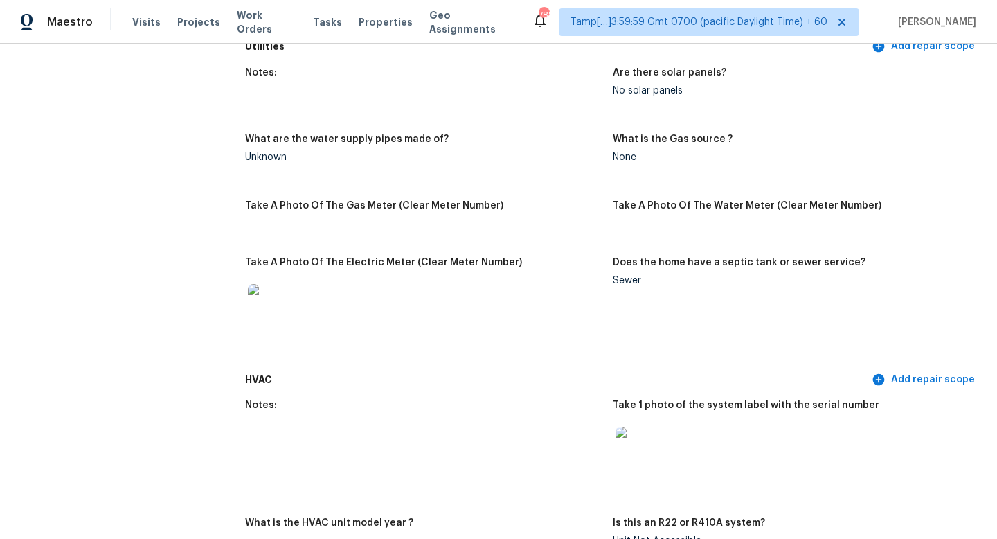
scroll to position [956, 0]
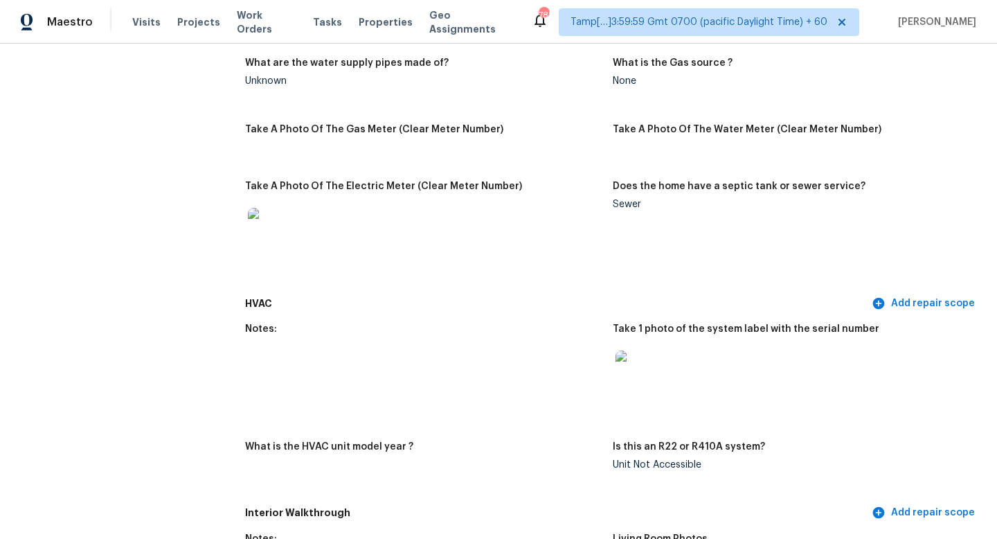
click at [651, 359] on img at bounding box center [638, 372] width 44 height 44
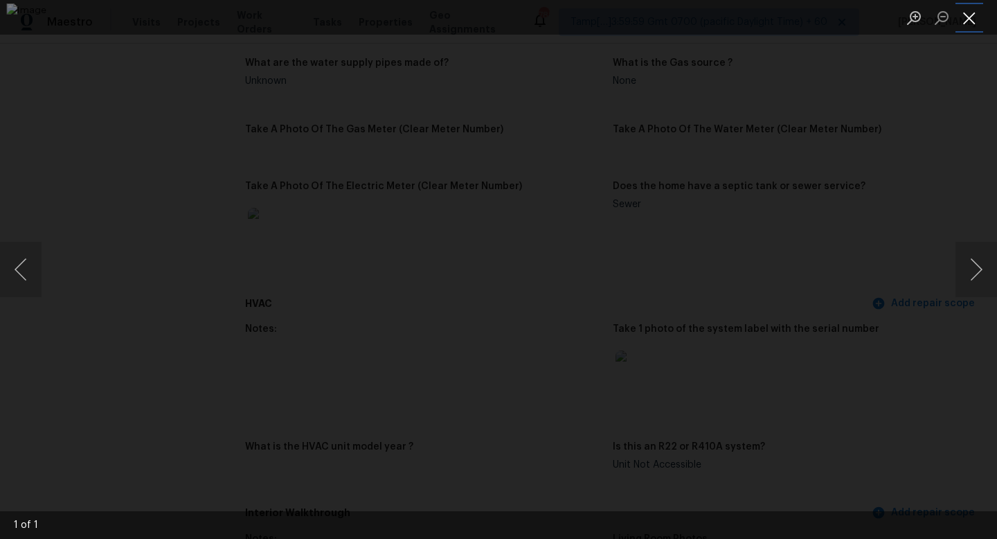
click at [973, 17] on button "Close lightbox" at bounding box center [970, 18] width 28 height 24
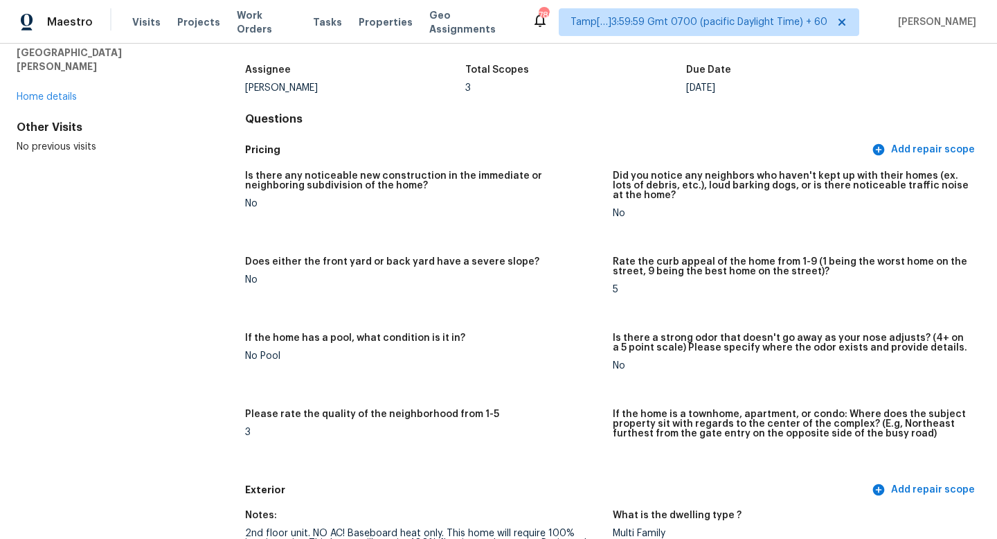
scroll to position [0, 0]
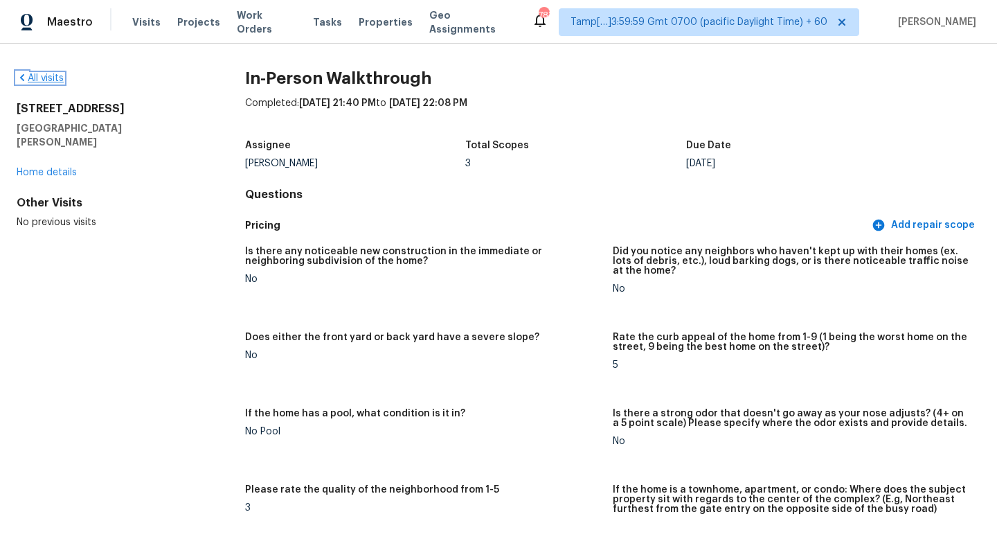
click at [60, 75] on link "All visits" at bounding box center [40, 78] width 47 height 10
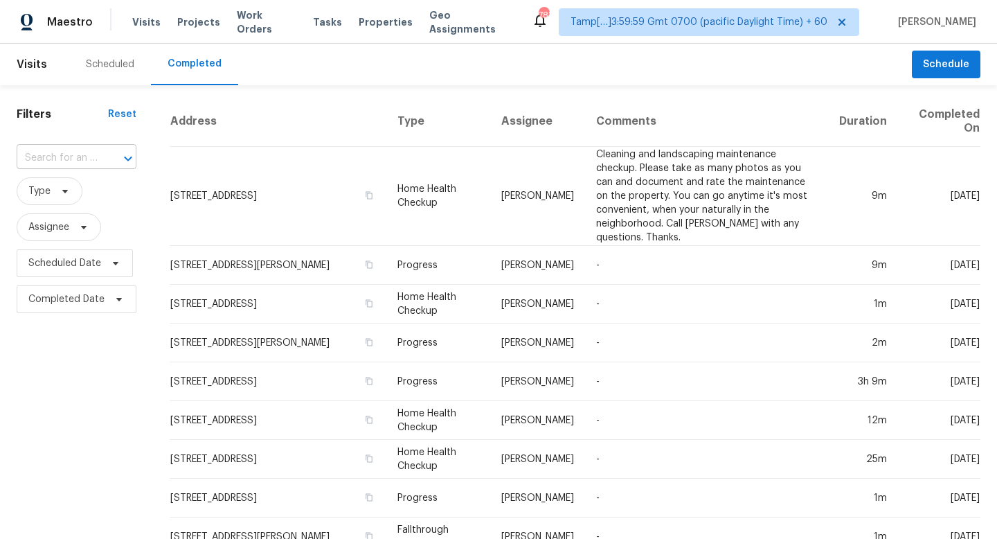
click at [100, 154] on div at bounding box center [118, 158] width 36 height 19
paste input "[STREET_ADDRESS][PERSON_NAME]"
drag, startPoint x: 104, startPoint y: 161, endPoint x: 12, endPoint y: 152, distance: 91.9
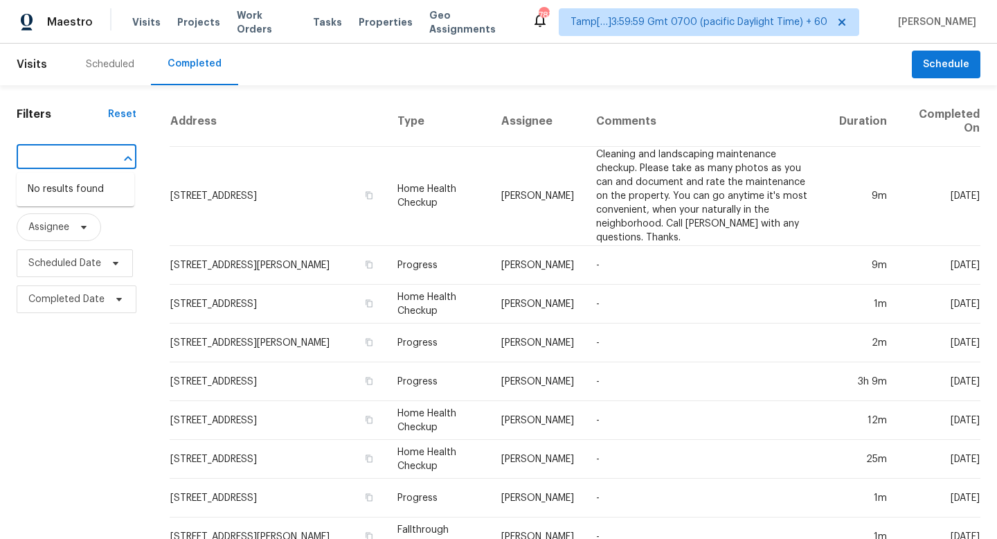
drag, startPoint x: 30, startPoint y: 156, endPoint x: 114, endPoint y: 145, distance: 84.6
click at [123, 155] on div "[STREET_ADDRESS][PERSON_NAME] ​" at bounding box center [77, 157] width 120 height 21
drag, startPoint x: 37, startPoint y: 155, endPoint x: 104, endPoint y: 152, distance: 67.2
click at [104, 152] on div "[STREET_ADDRESS][PERSON_NAME] ​" at bounding box center [77, 157] width 120 height 21
click at [64, 160] on input "[STREET_ADDRESS][PERSON_NAME]" at bounding box center [57, 157] width 81 height 21
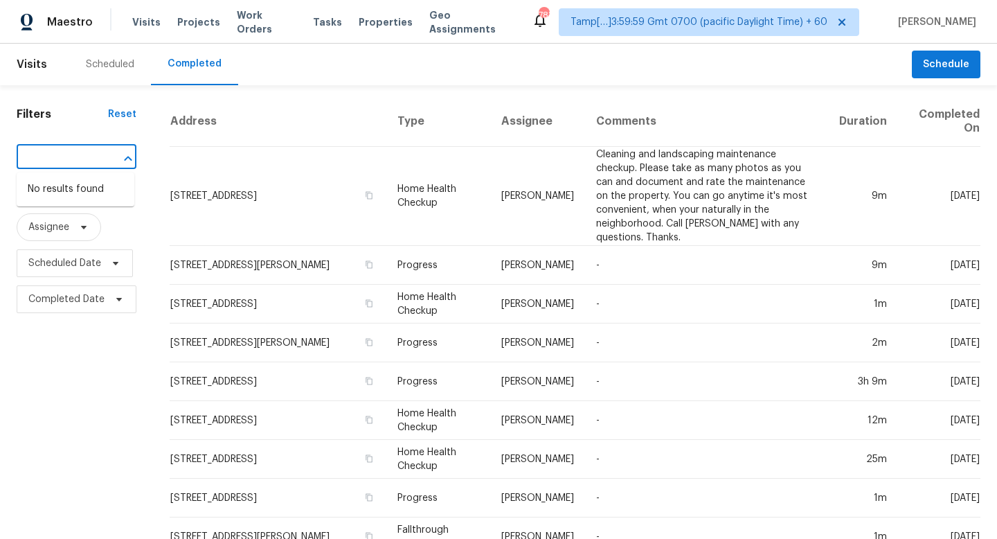
drag, startPoint x: 37, startPoint y: 158, endPoint x: 102, endPoint y: 155, distance: 65.1
click at [102, 155] on div "[STREET_ADDRESS][PERSON_NAME] ​" at bounding box center [77, 157] width 120 height 21
type input "[STREET_ADDRESS]"
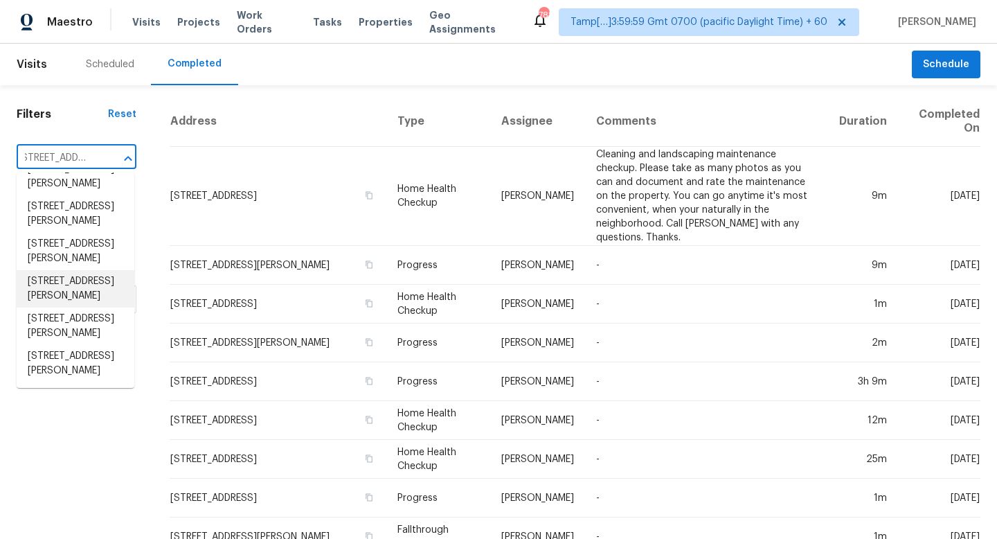
scroll to position [107, 0]
click at [66, 366] on li "[STREET_ADDRESS][PERSON_NAME]" at bounding box center [76, 363] width 118 height 37
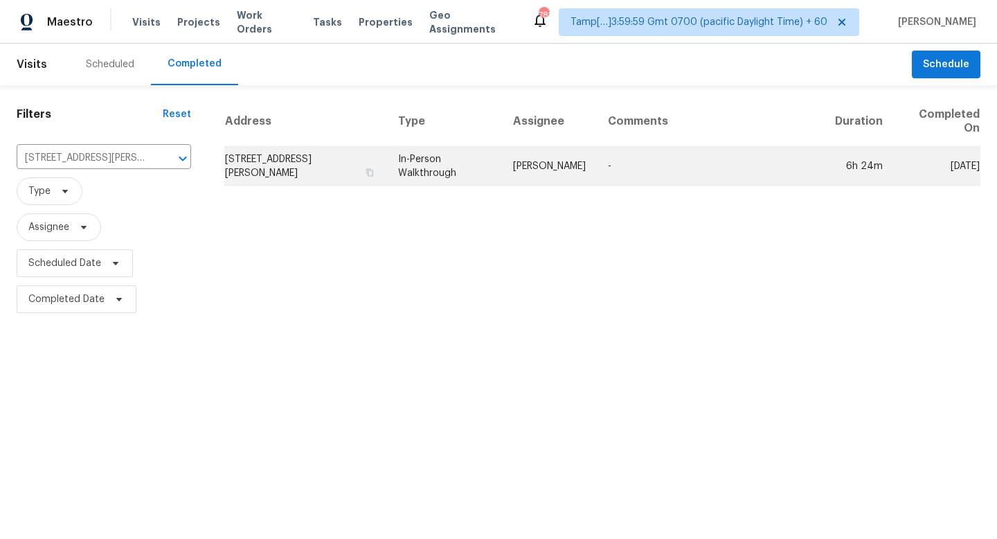
click at [330, 173] on td "[STREET_ADDRESS][PERSON_NAME]" at bounding box center [305, 166] width 163 height 39
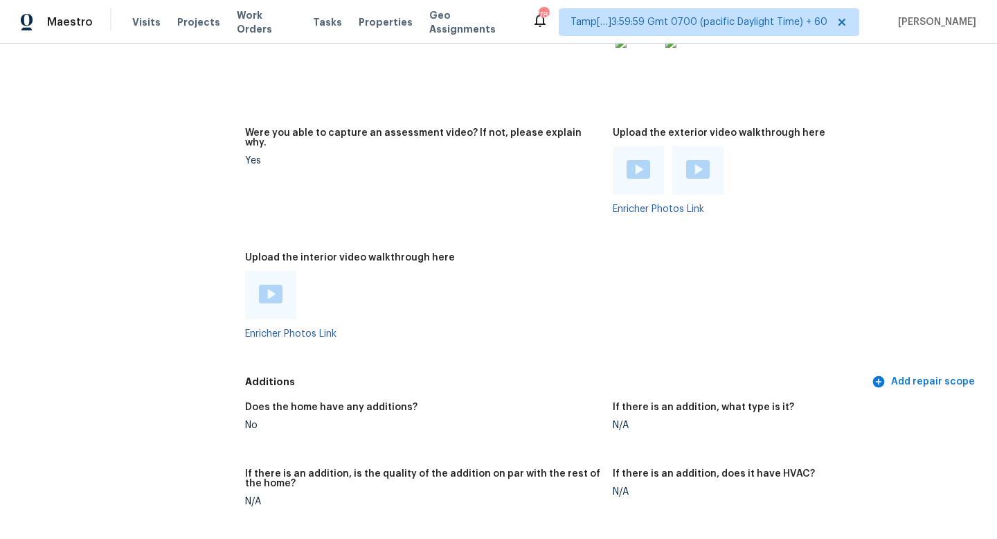
scroll to position [2468, 0]
click at [266, 285] on img at bounding box center [271, 294] width 24 height 19
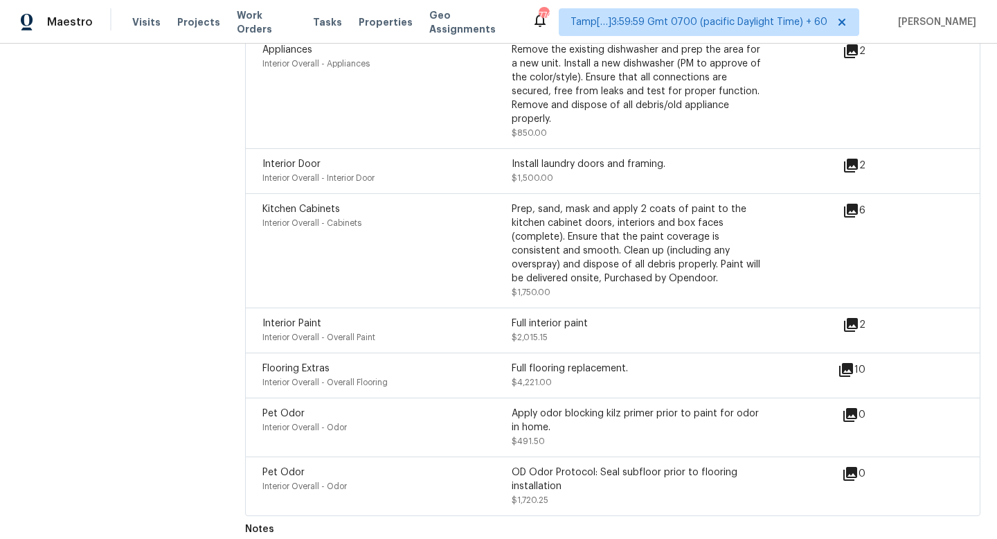
scroll to position [3337, 0]
